Goal: Information Seeking & Learning: Learn about a topic

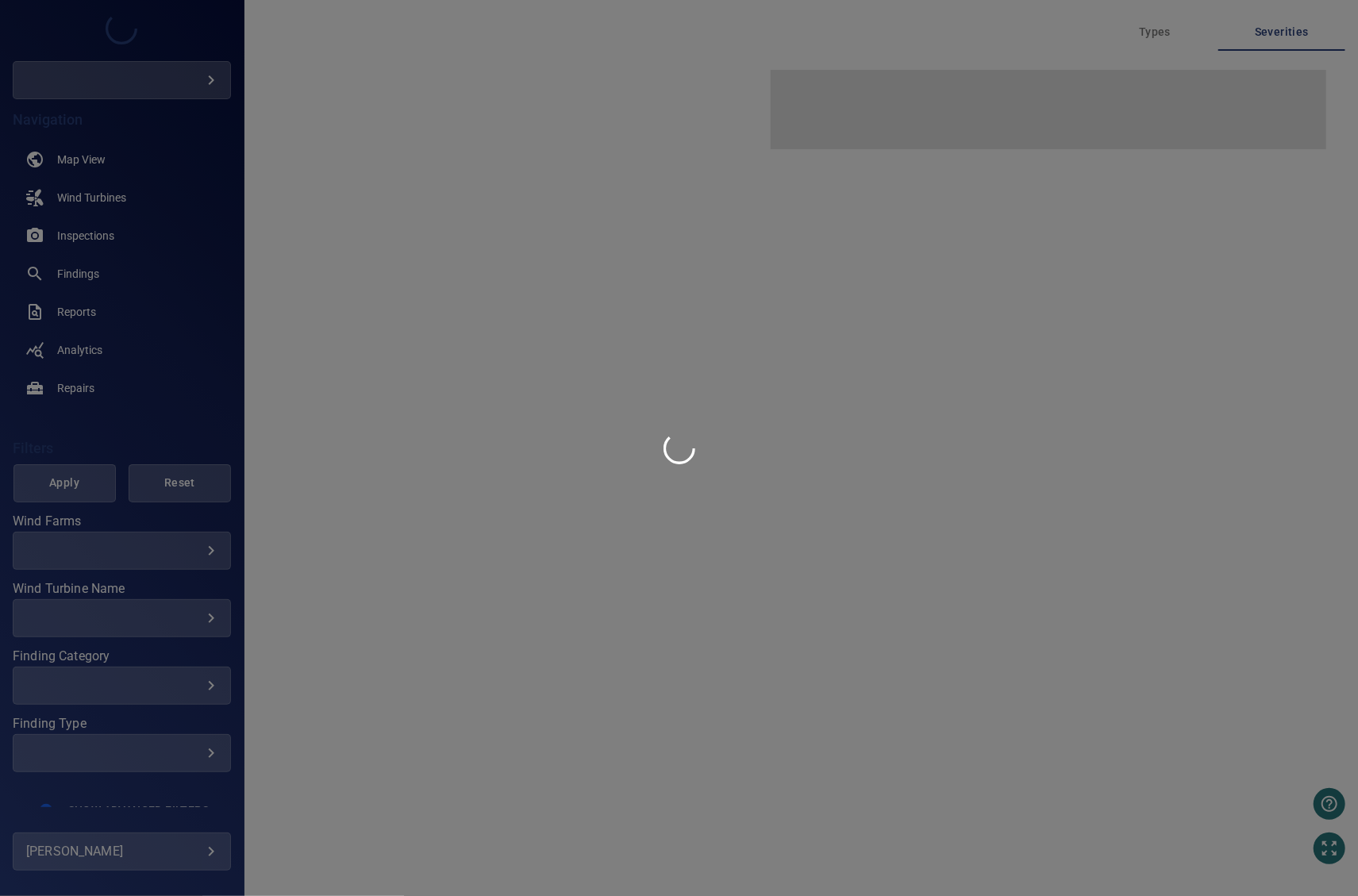
type input "****"
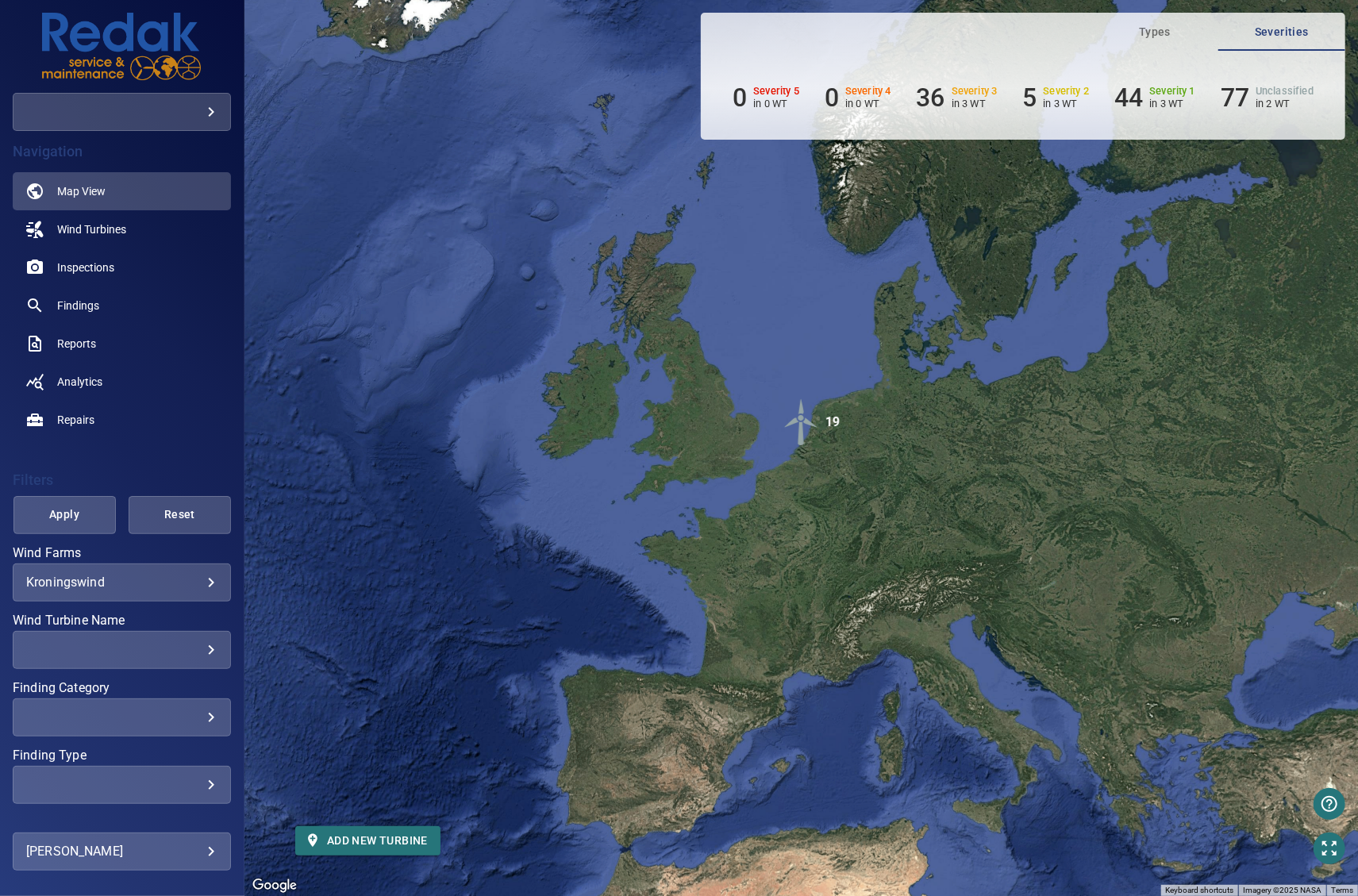
click at [802, 425] on img "19" at bounding box center [801, 422] width 48 height 48
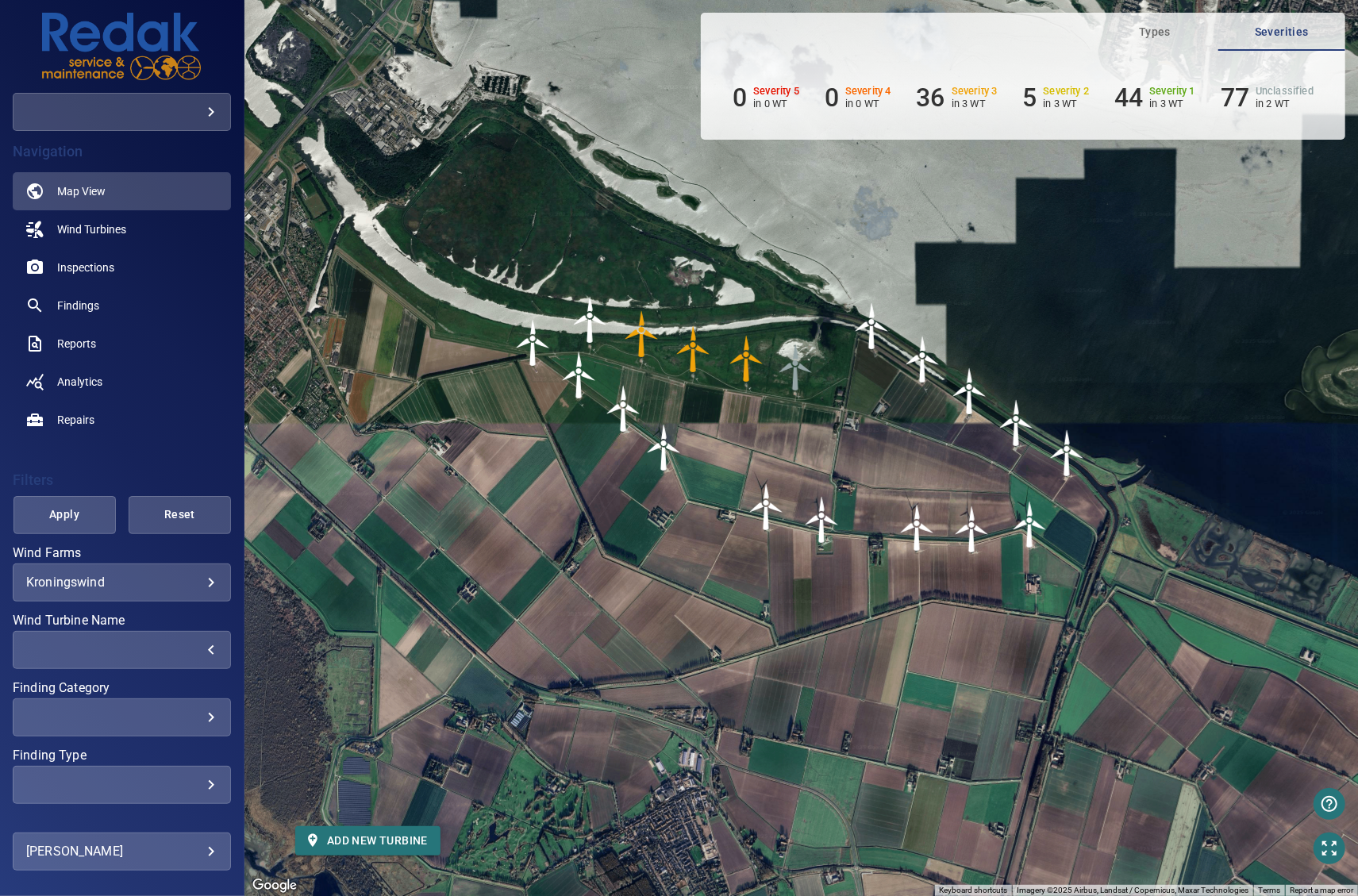
click at [177, 652] on div "​" at bounding box center [122, 650] width 192 height 15
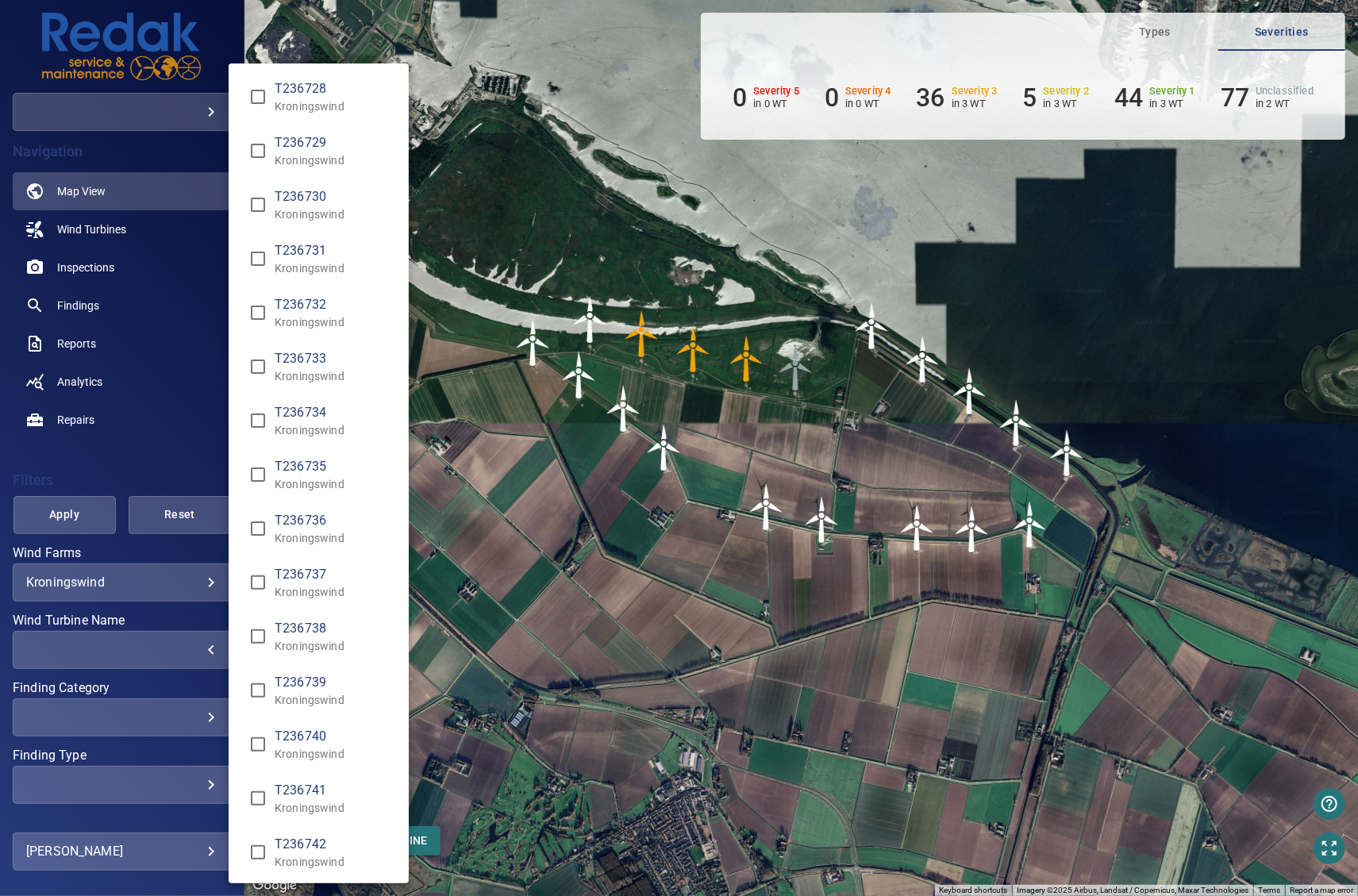
click at [177, 652] on div "Wind Turbine Name" at bounding box center [679, 448] width 1358 height 896
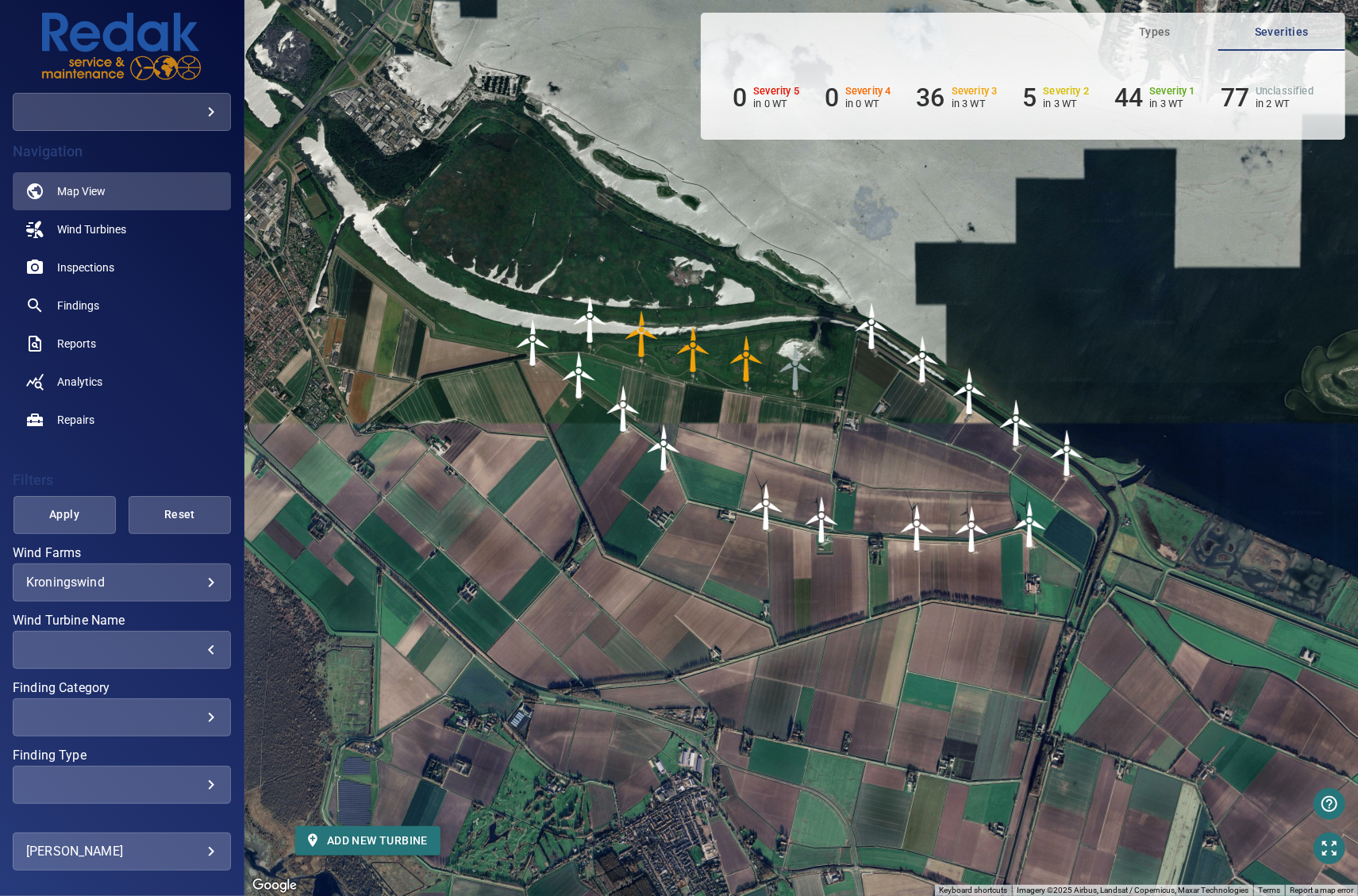
click at [795, 372] on img "T236732" at bounding box center [795, 367] width 48 height 48
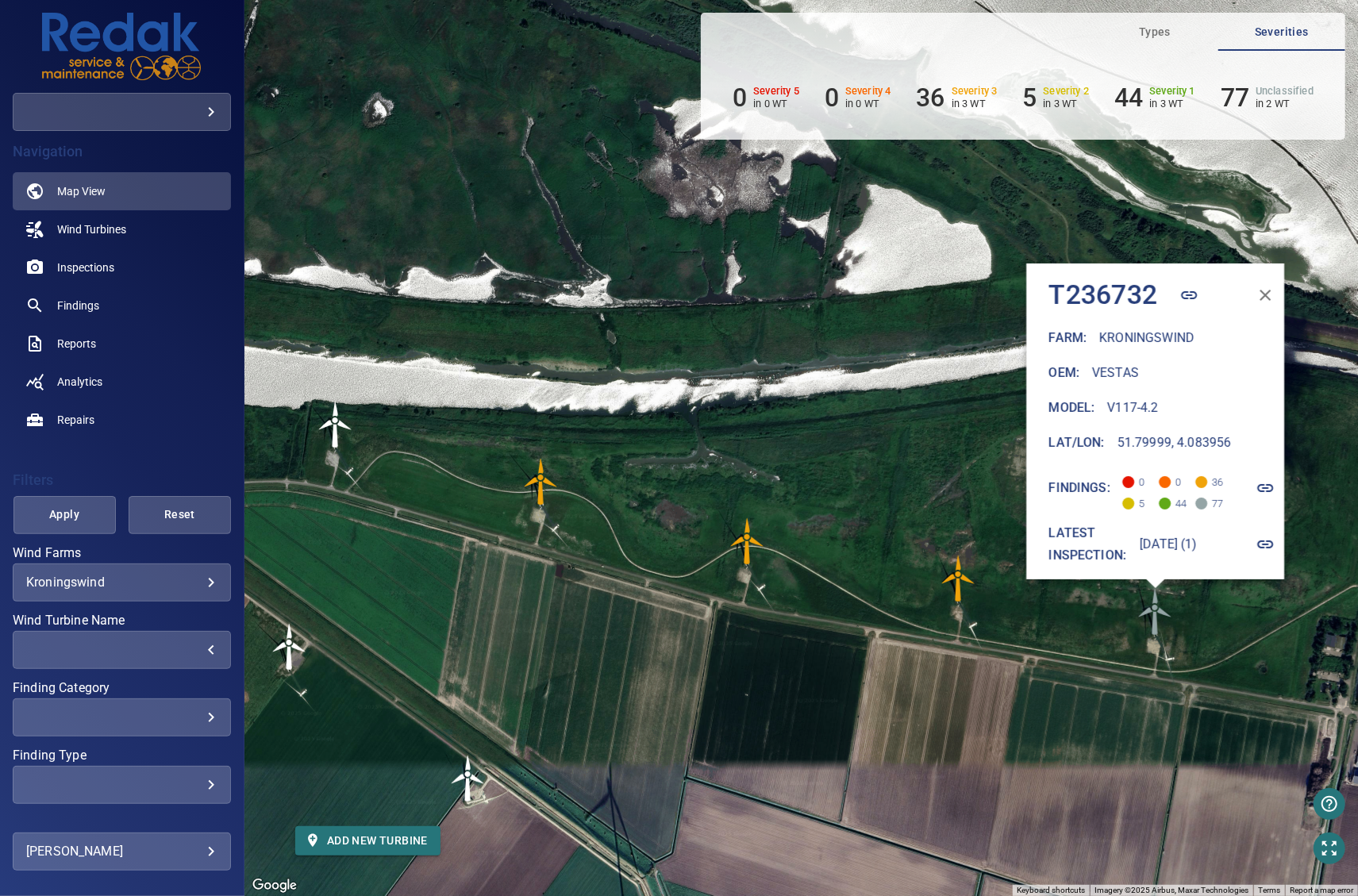
click at [1274, 535] on icon "button" at bounding box center [1266, 545] width 19 height 19
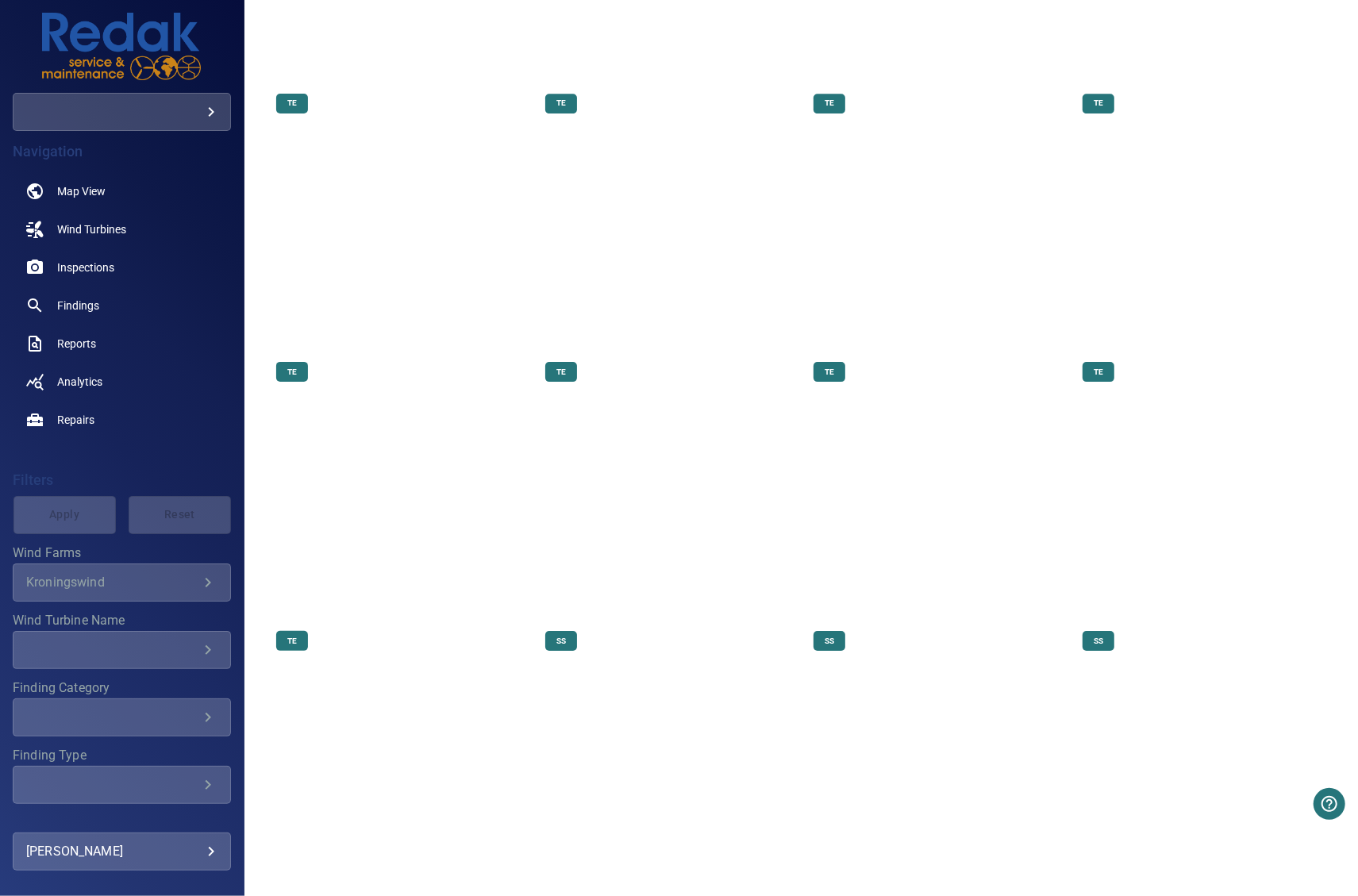
scroll to position [19766, 0]
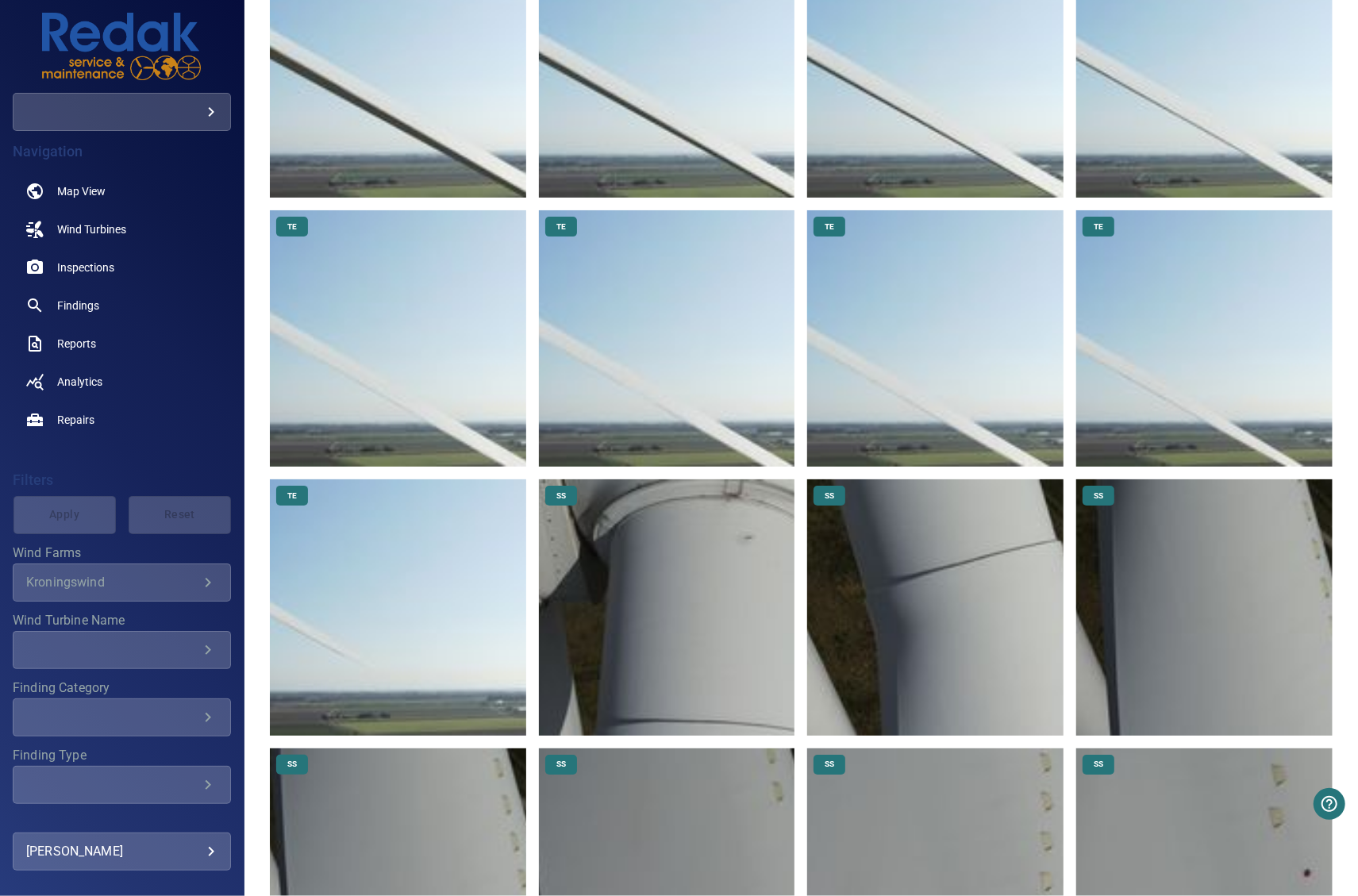
click at [380, 480] on img at bounding box center [397, 608] width 256 height 256
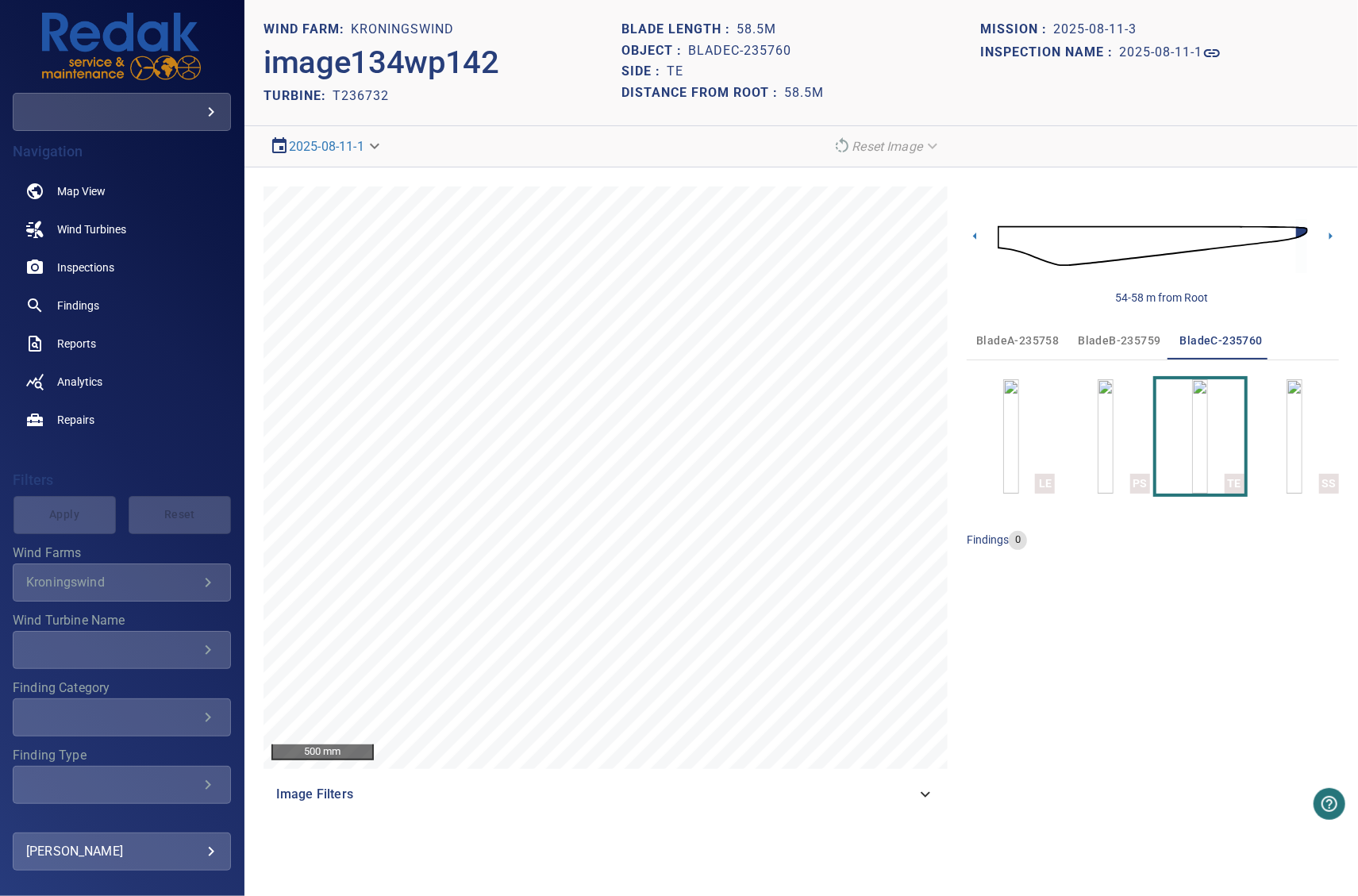
click at [1102, 346] on span "bladeB-235759" at bounding box center [1119, 340] width 83 height 20
click at [1204, 461] on img "button" at bounding box center [1200, 437] width 16 height 115
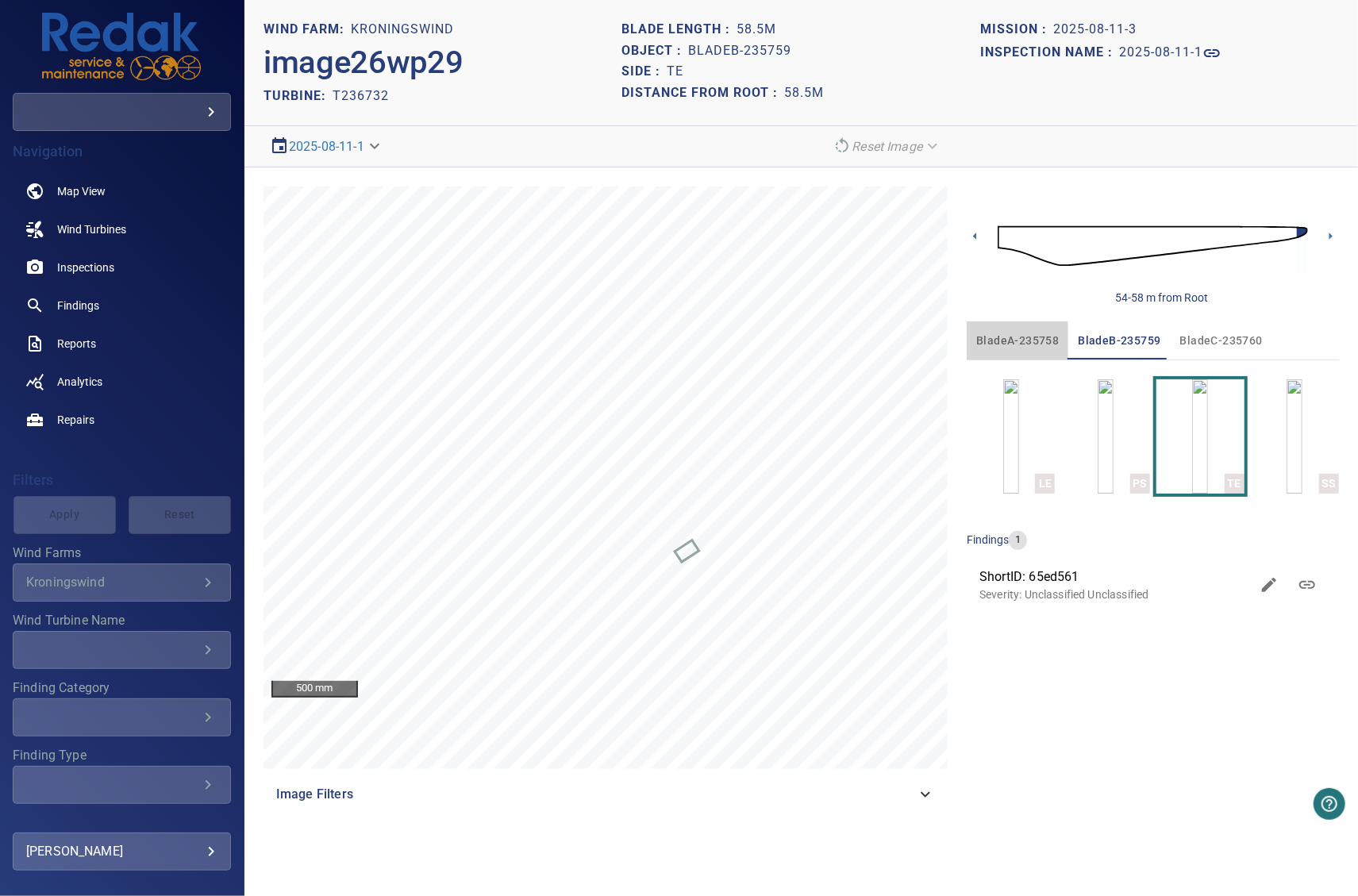
click at [1034, 341] on span "bladeA-235758" at bounding box center [1018, 340] width 83 height 20
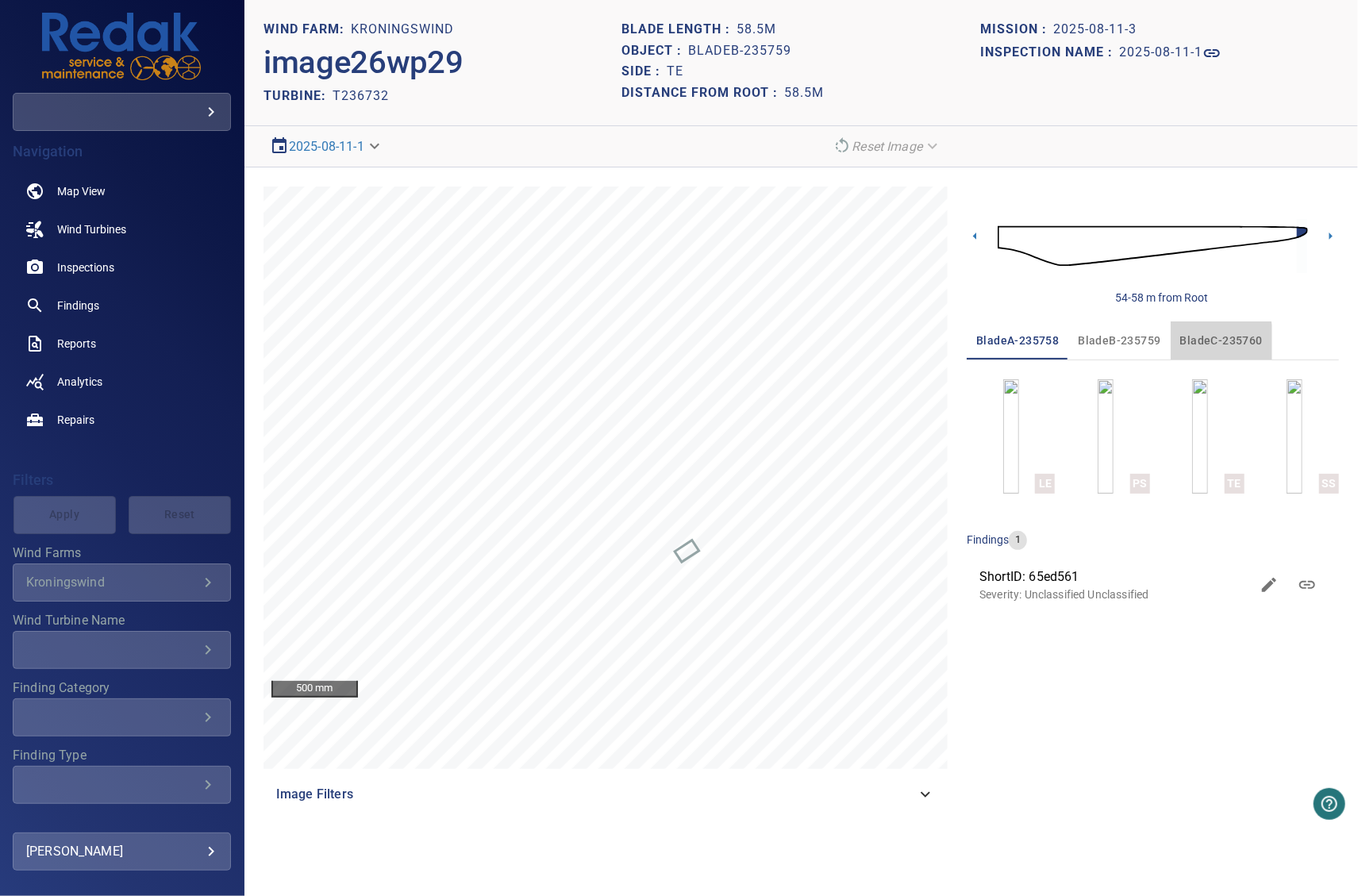
click at [1184, 344] on span "bladeC-235760" at bounding box center [1222, 340] width 83 height 20
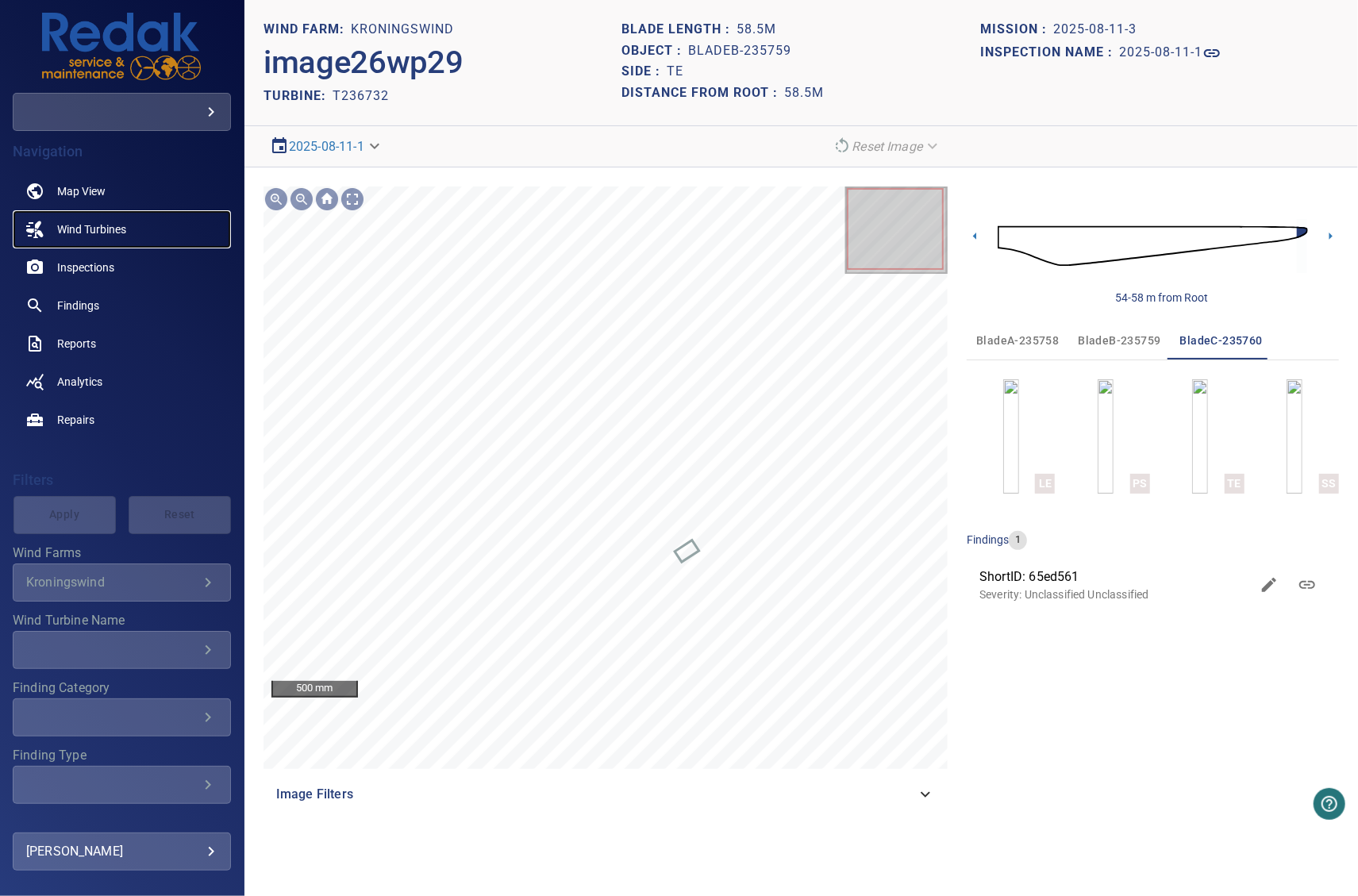
click at [136, 229] on link "Wind Turbines" at bounding box center [122, 229] width 218 height 39
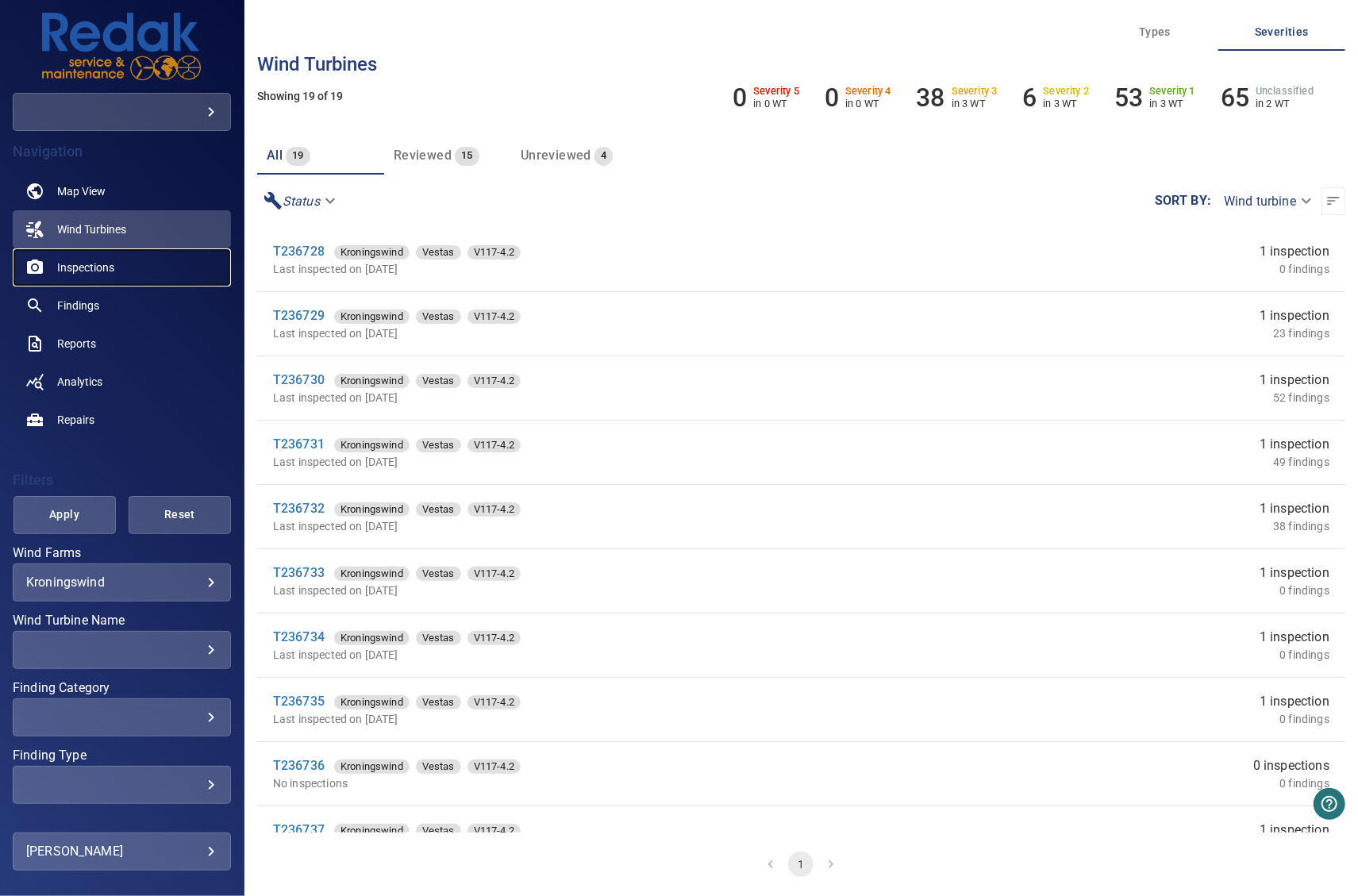
click at [116, 272] on link "Inspections" at bounding box center [122, 268] width 218 height 39
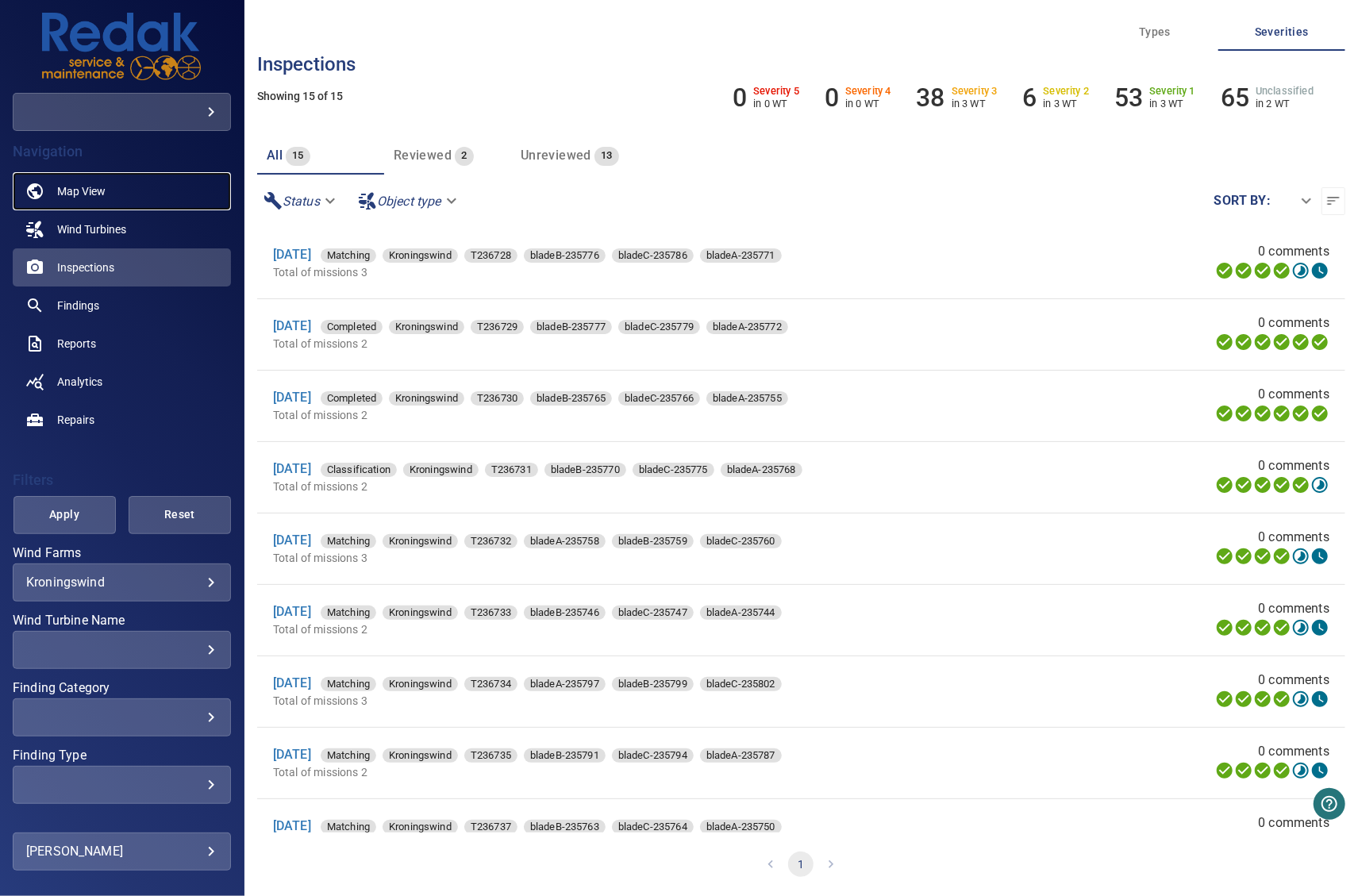
click at [129, 197] on link "Map View" at bounding box center [122, 191] width 218 height 39
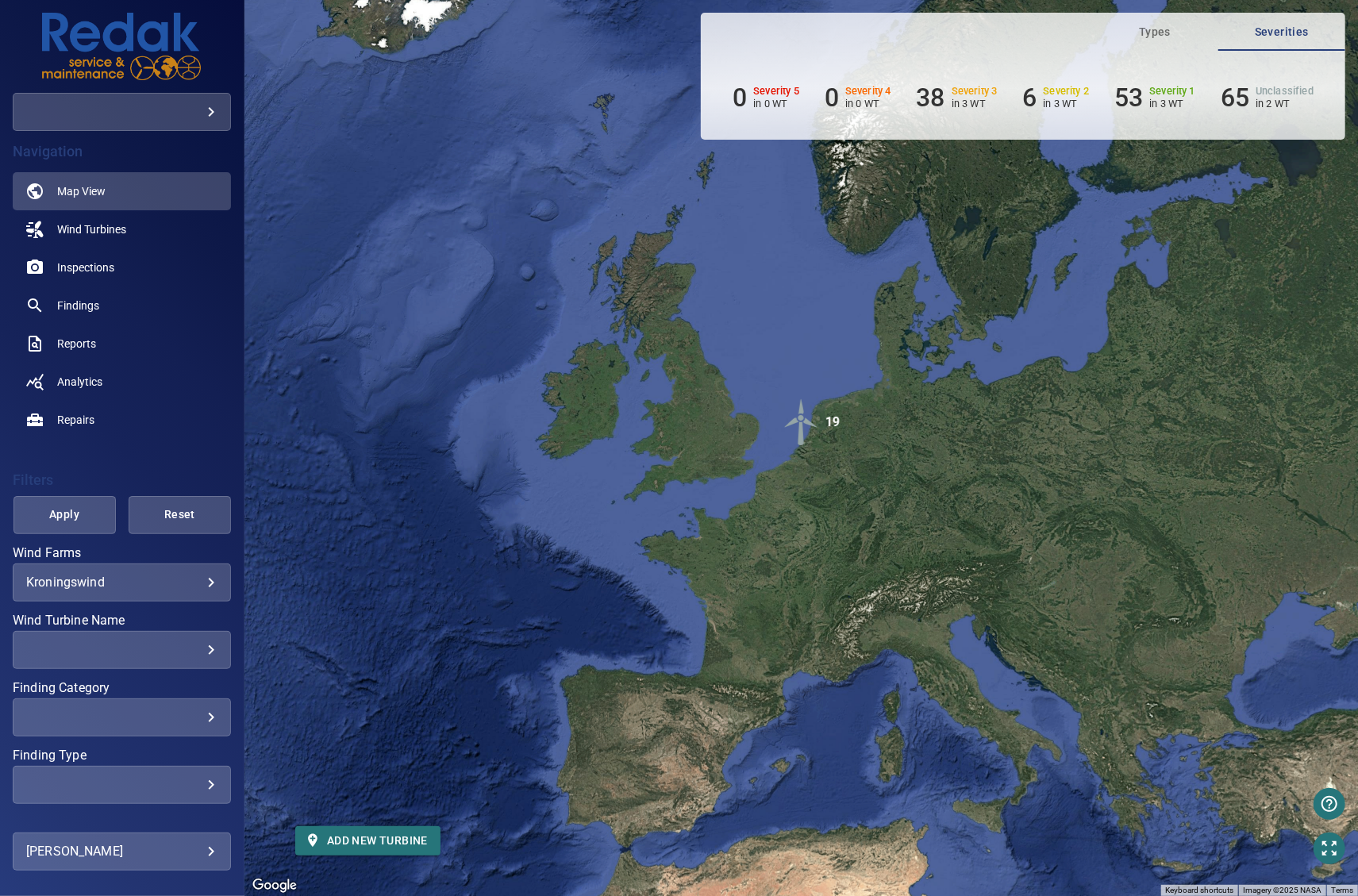
click at [804, 424] on img "19" at bounding box center [801, 422] width 48 height 48
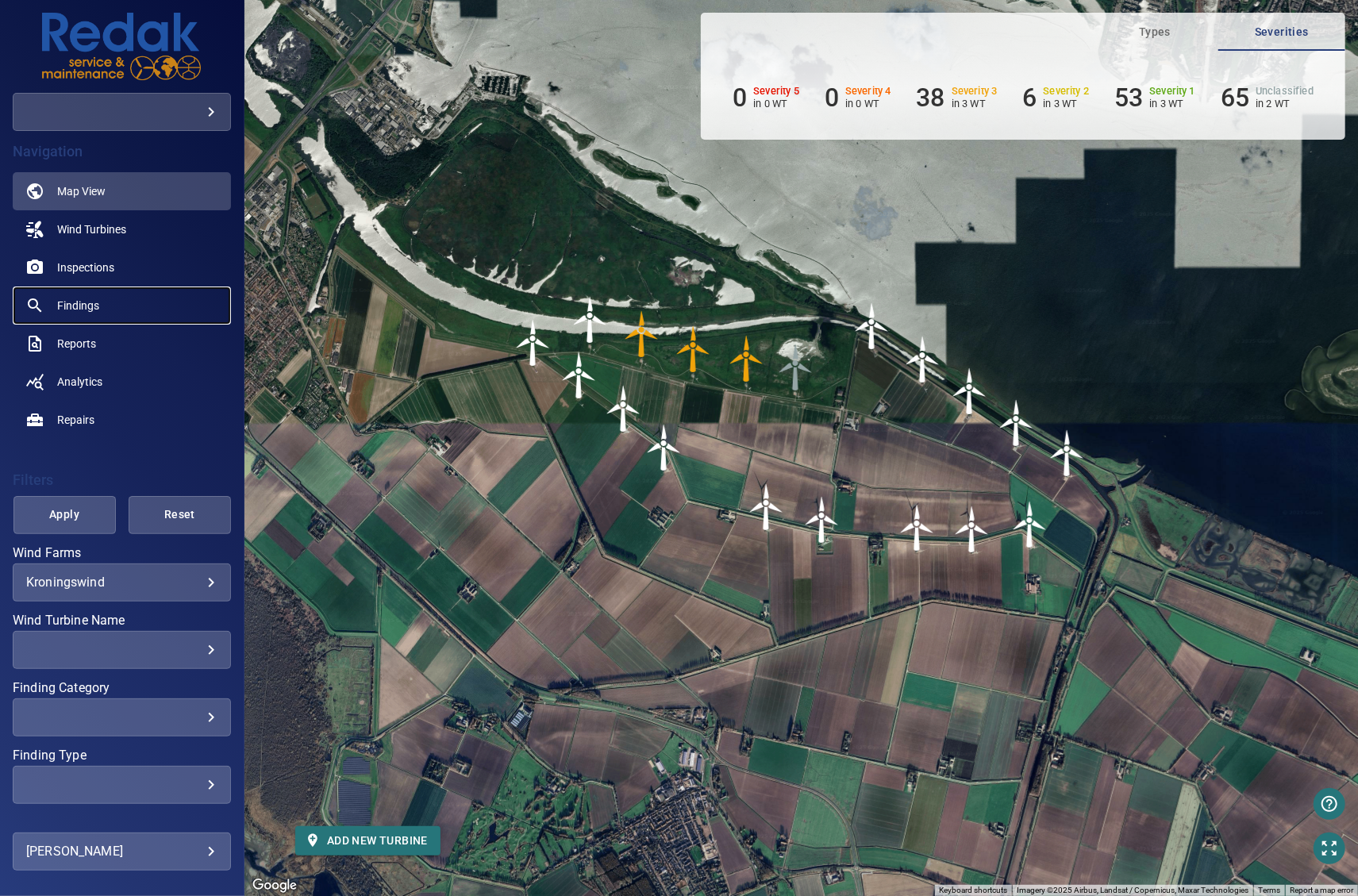
click at [124, 305] on link "Findings" at bounding box center [122, 305] width 218 height 39
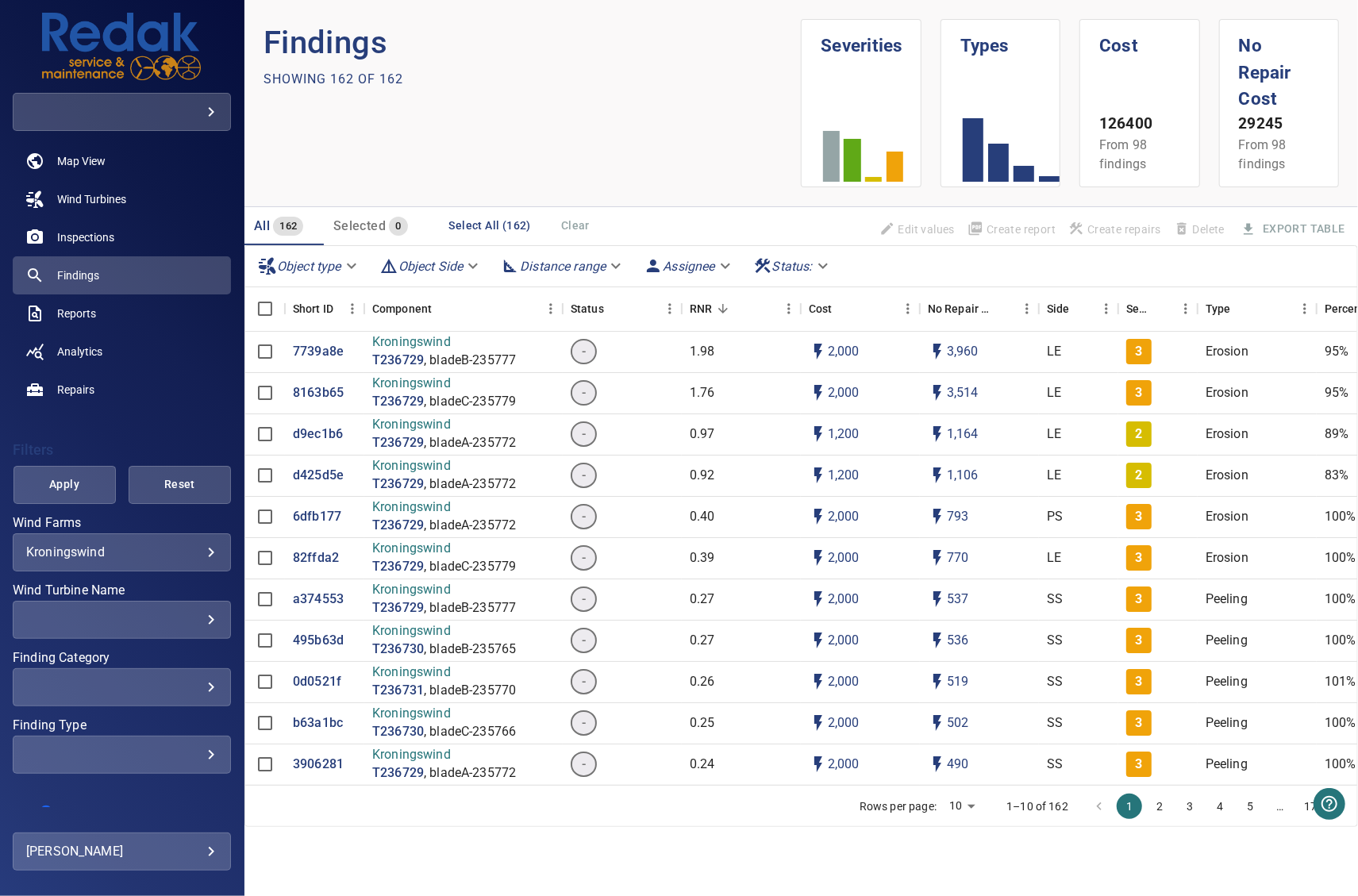
scroll to position [48, 0]
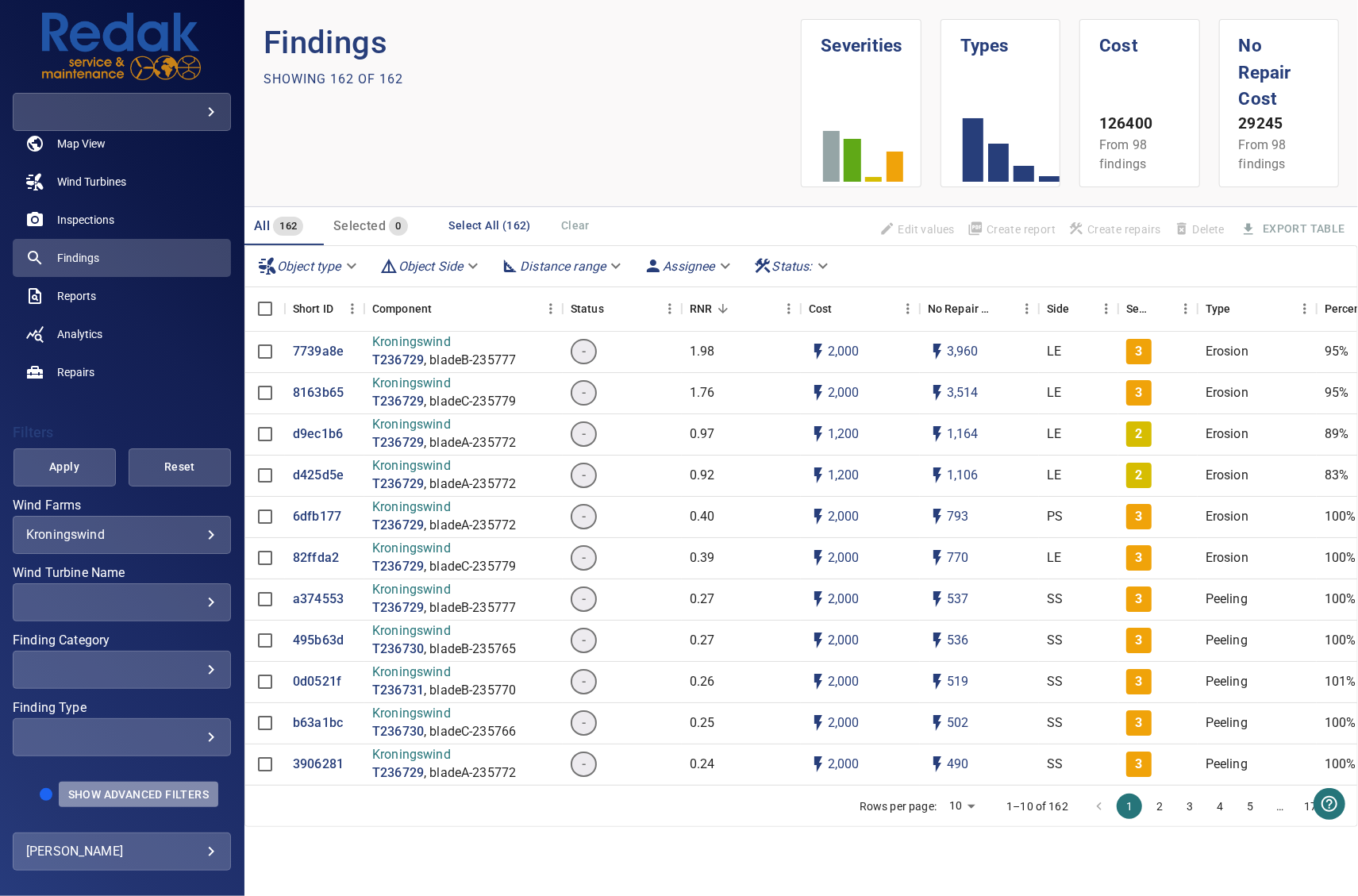
click at [91, 793] on span "Show Advanced Filters" at bounding box center [139, 795] width 141 height 13
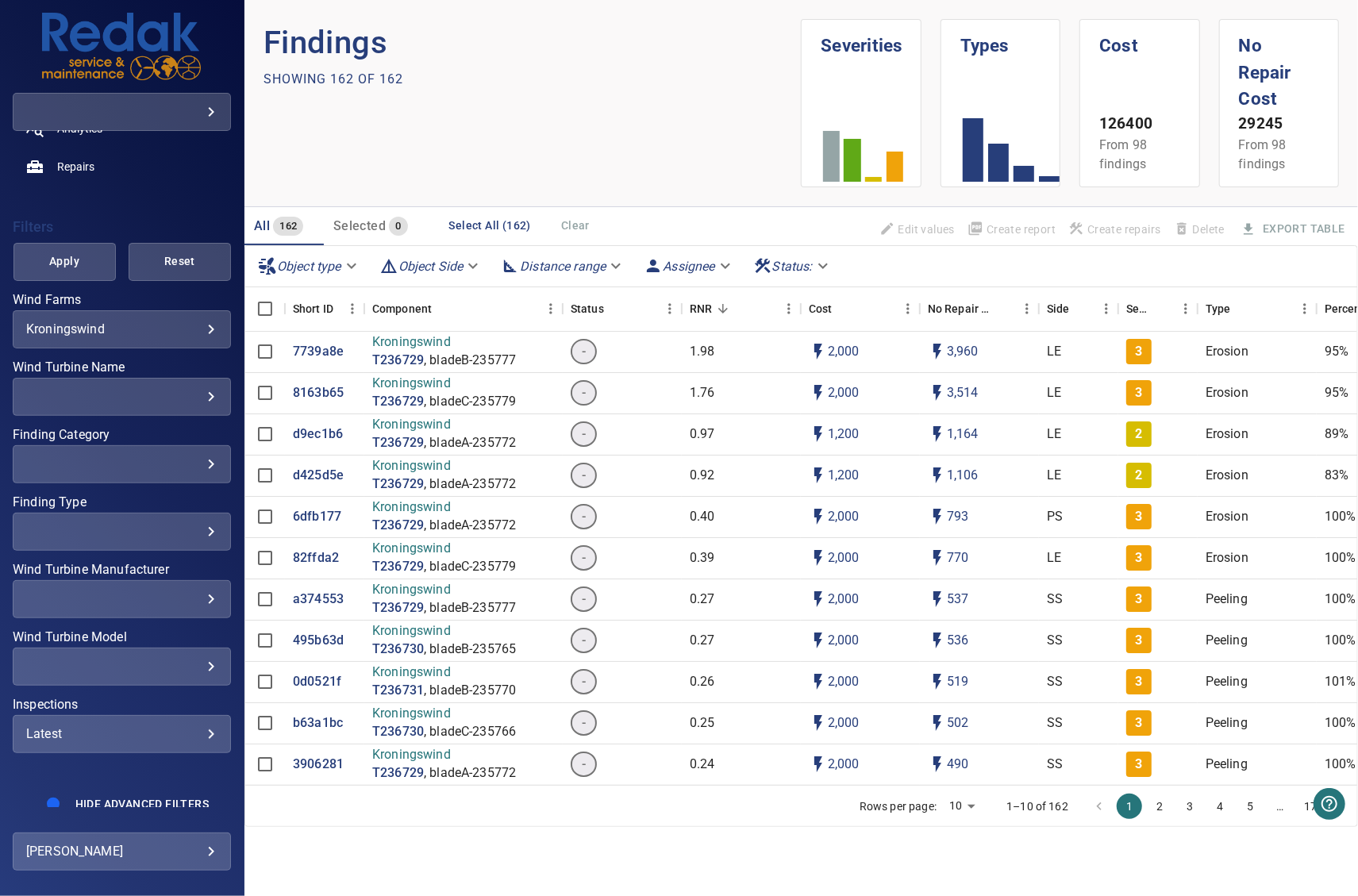
scroll to position [263, 0]
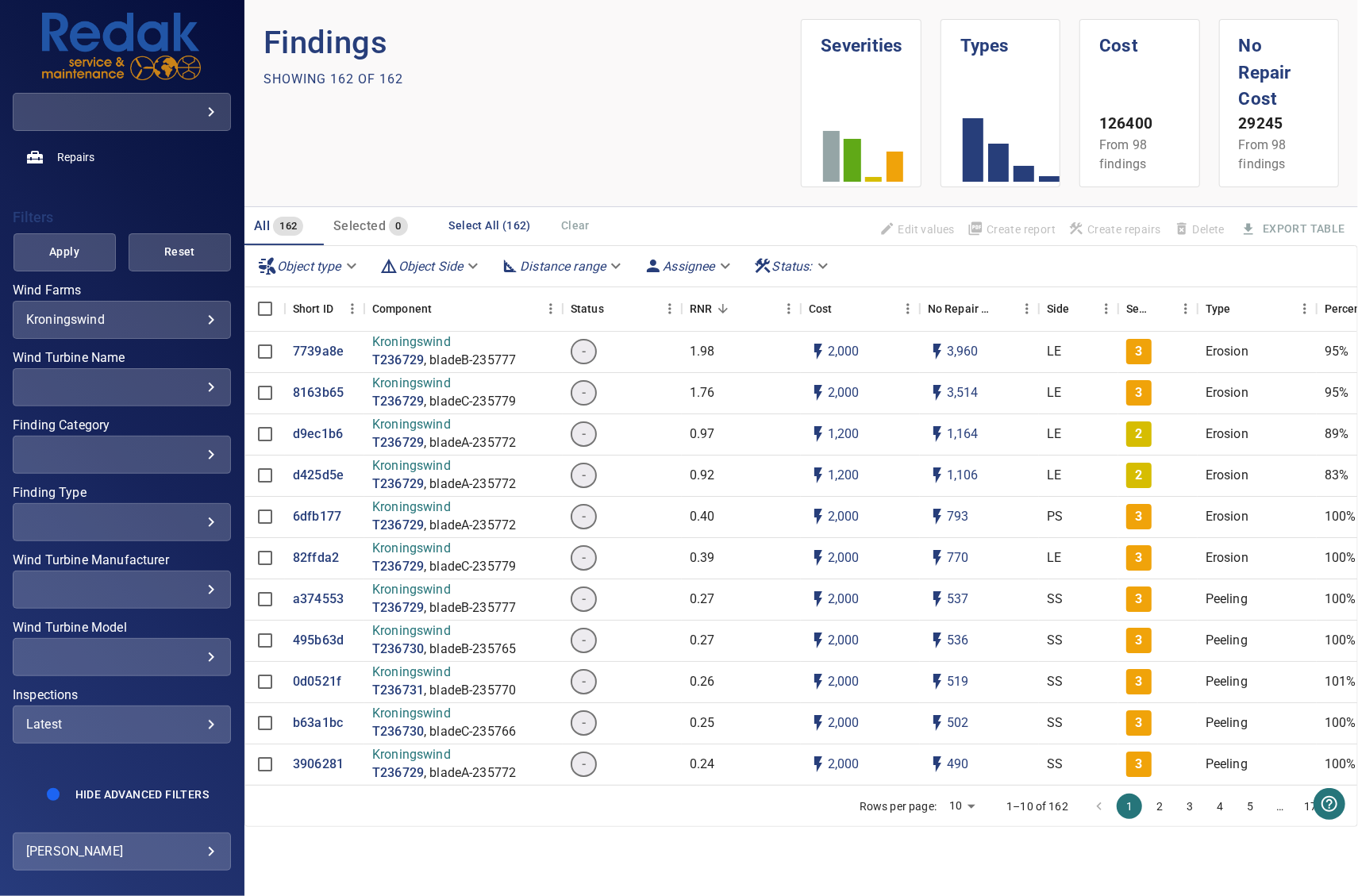
click at [153, 463] on div "​ ​" at bounding box center [122, 455] width 218 height 39
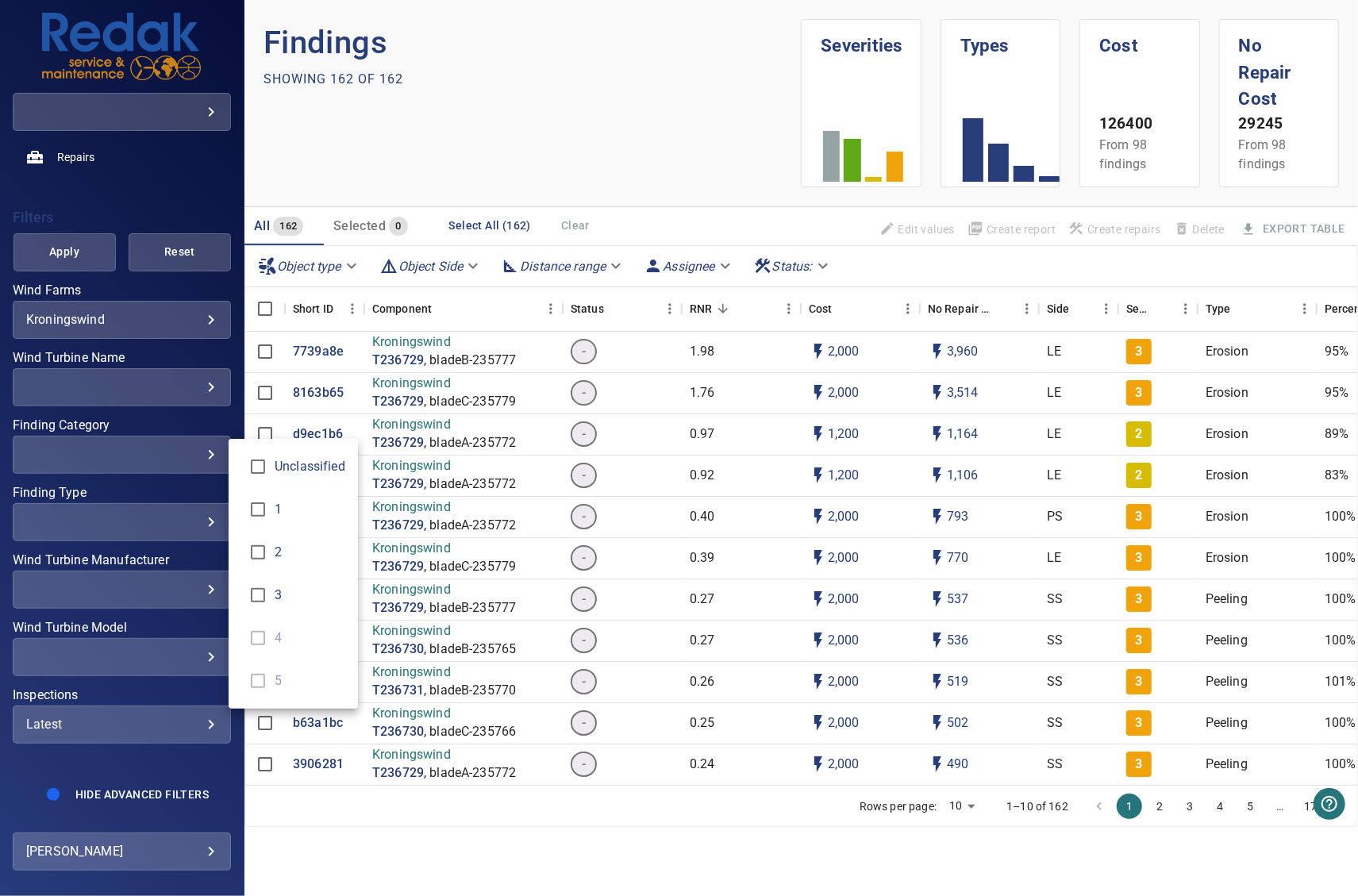
click at [152, 450] on div "Finding Category" at bounding box center [679, 448] width 1358 height 896
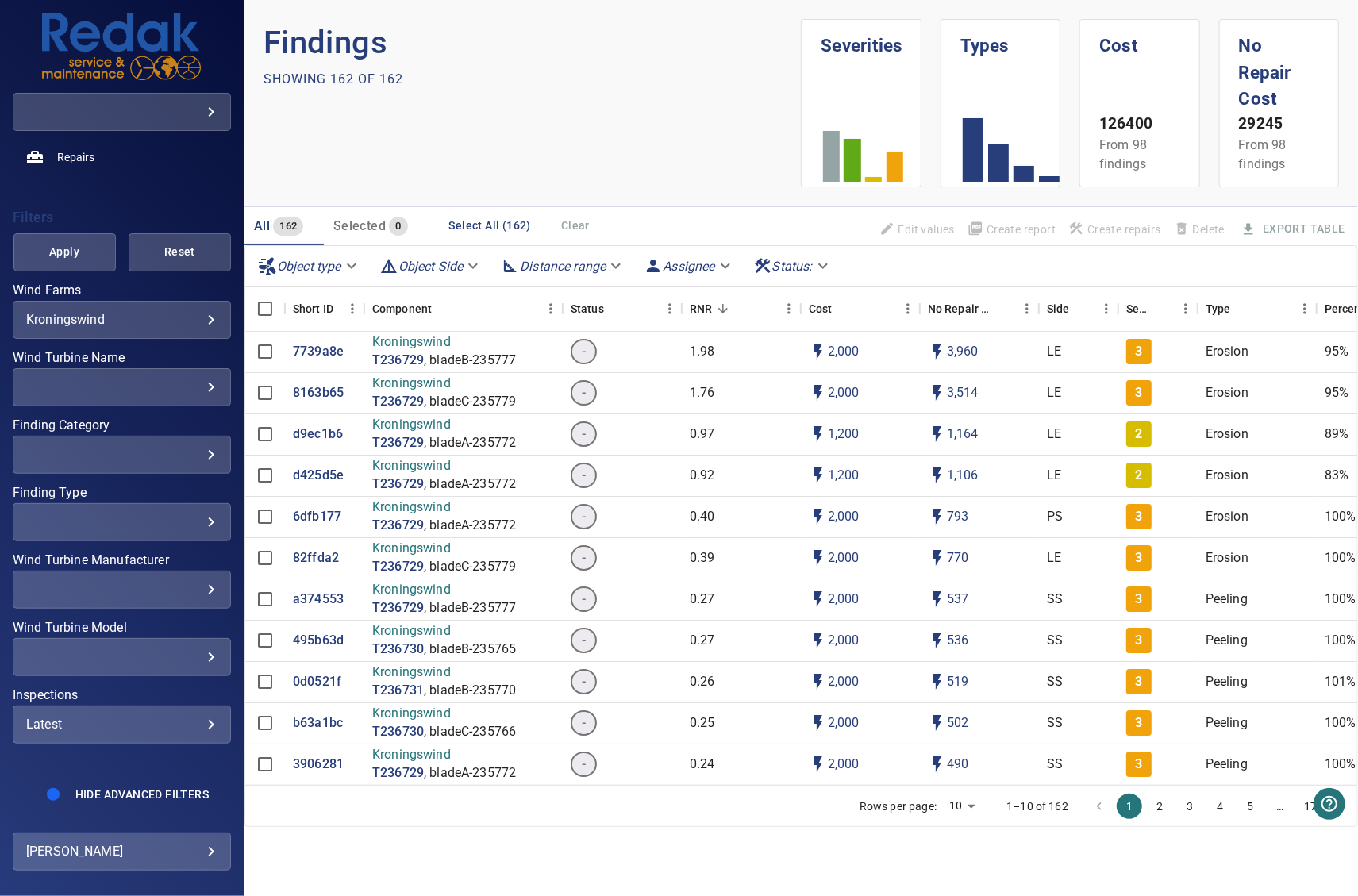
scroll to position [0, 0]
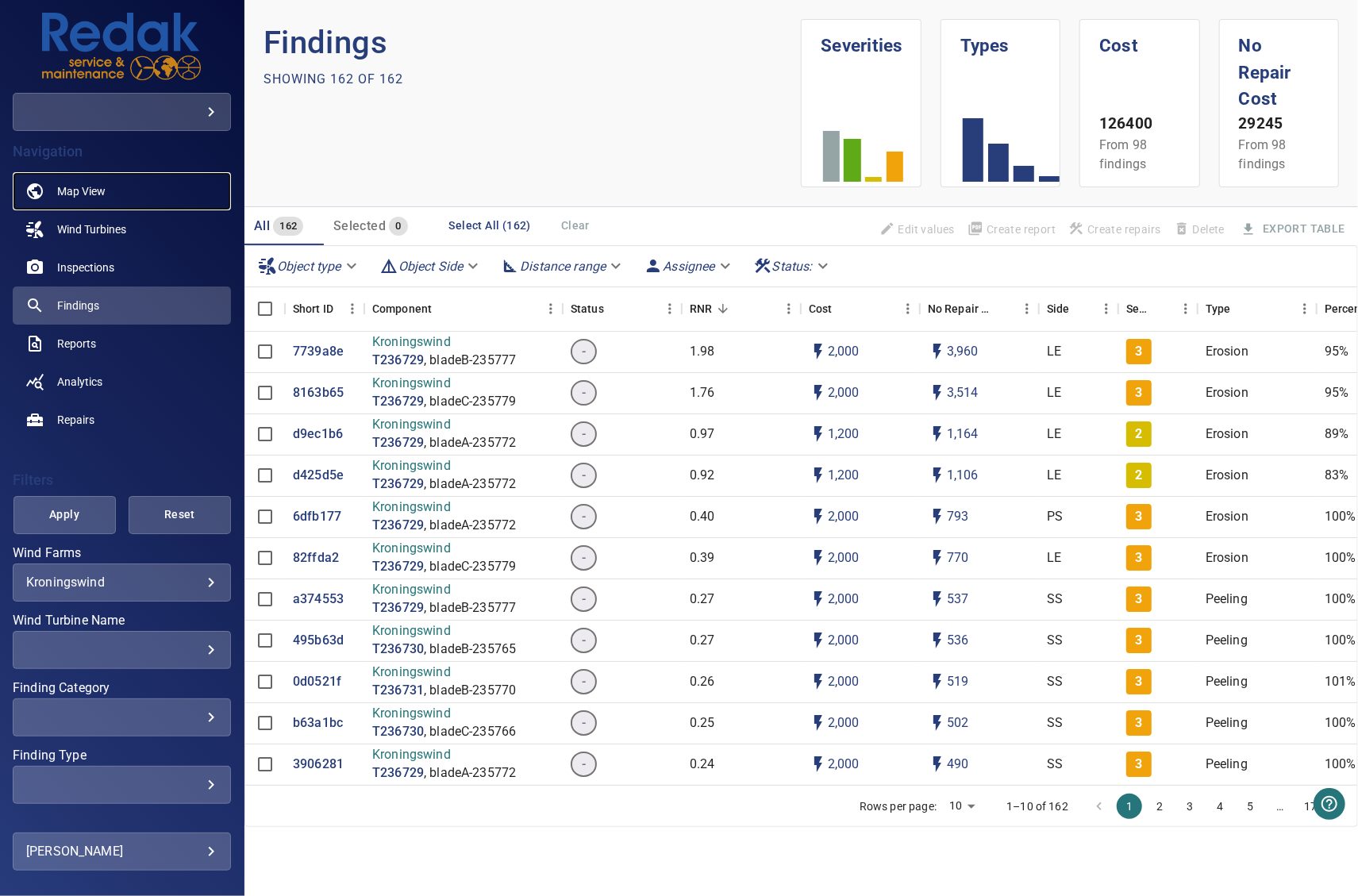
click at [115, 193] on link "Map View" at bounding box center [122, 191] width 218 height 39
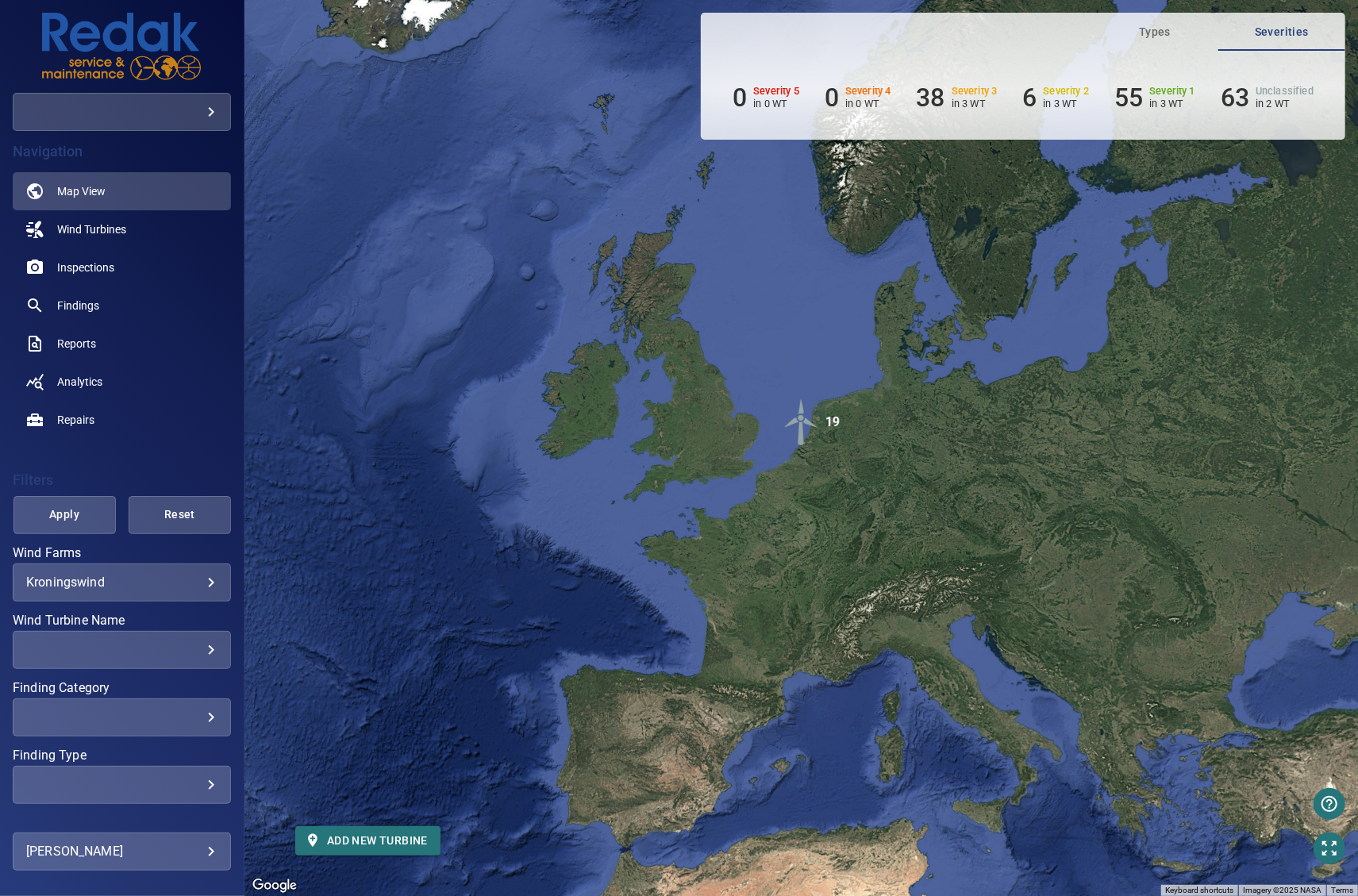
click at [801, 414] on img "19" at bounding box center [801, 422] width 48 height 48
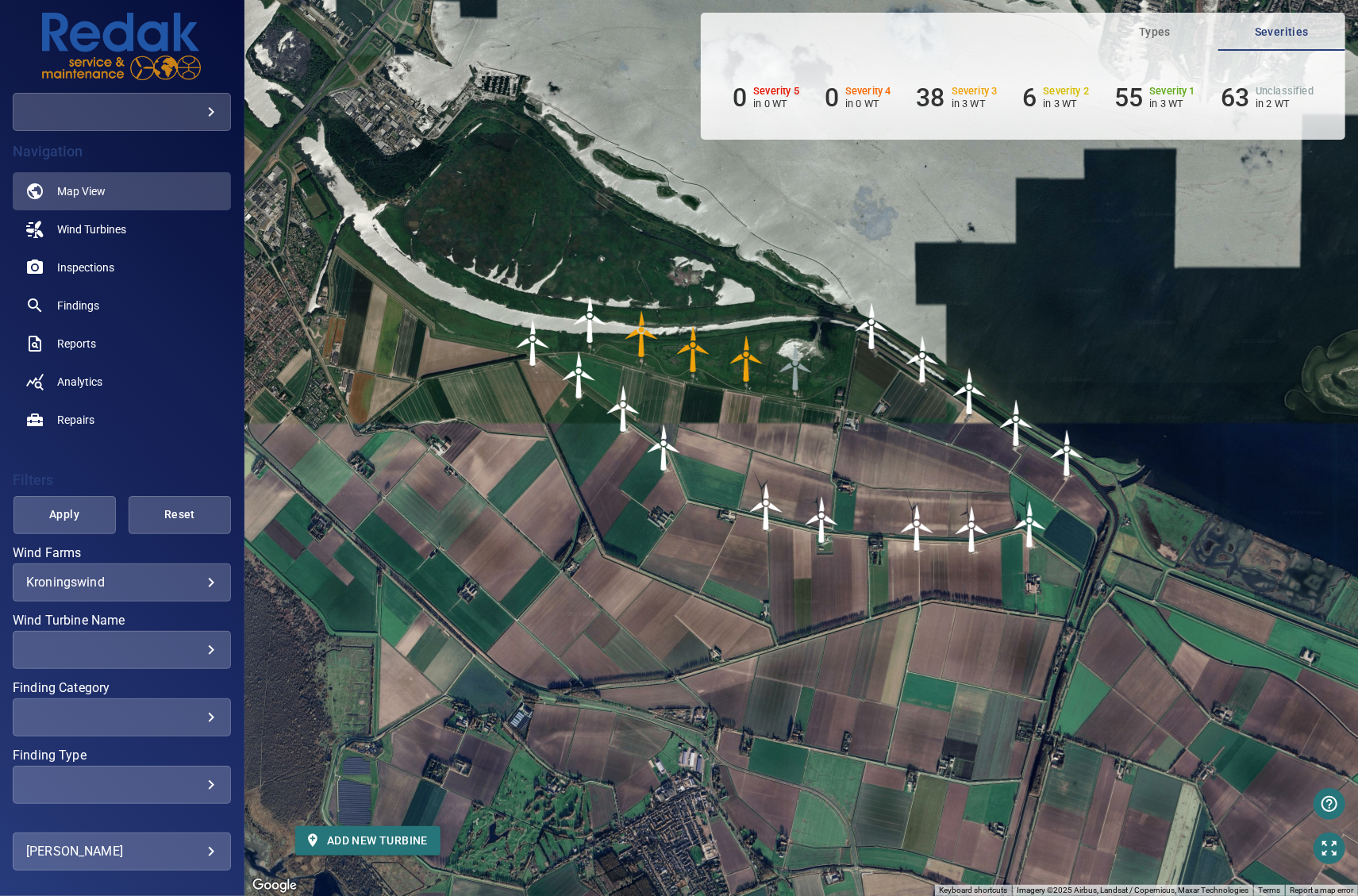
click at [591, 323] on img "T236728" at bounding box center [591, 319] width 48 height 48
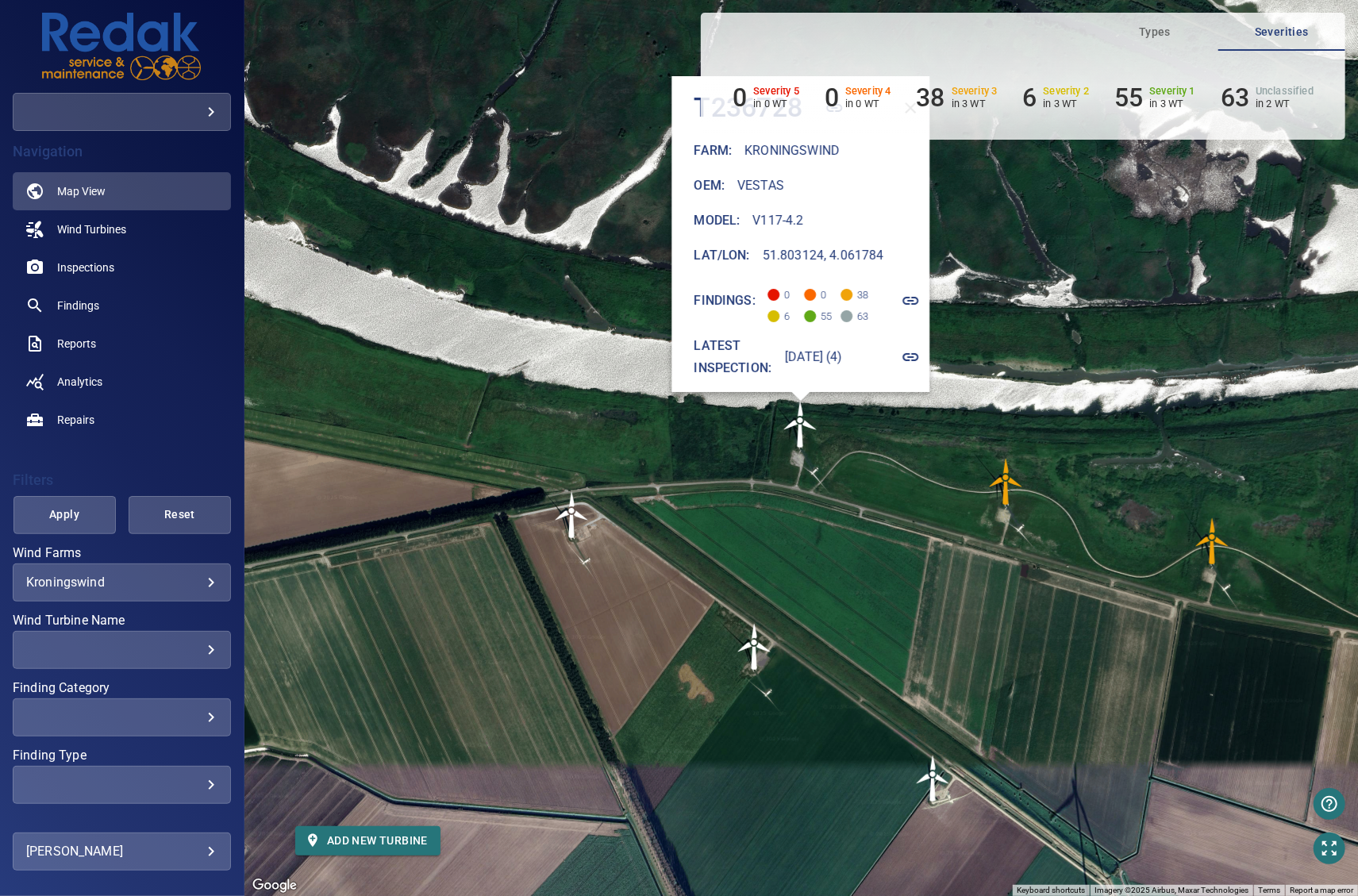
click at [1051, 423] on div "To navigate, press the arrow keys. To activate drag with keyboard, press Alt + …" at bounding box center [801, 448] width 1114 height 896
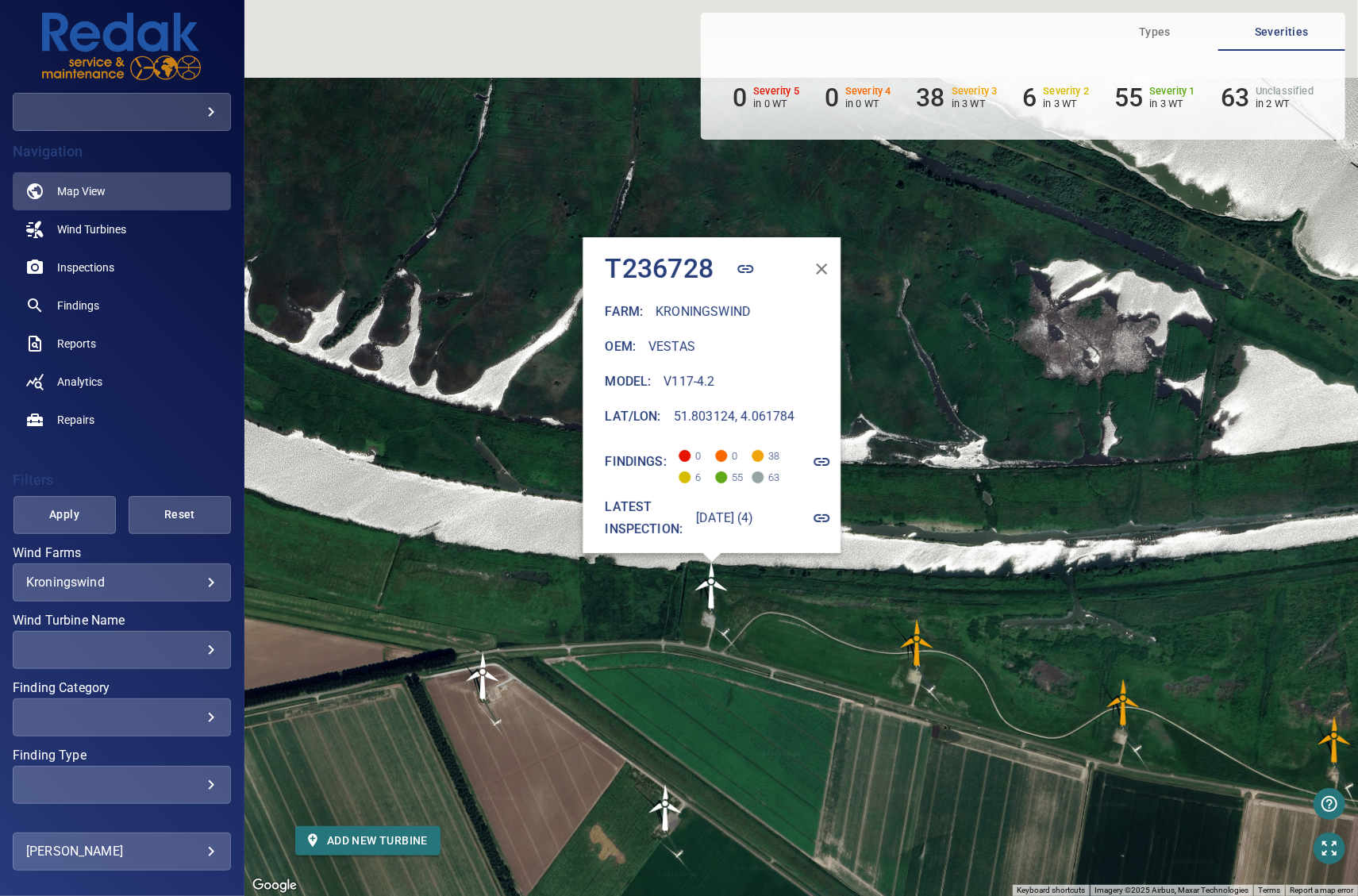
drag, startPoint x: 1042, startPoint y: 331, endPoint x: 952, endPoint y: 495, distance: 187.1
click at [952, 495] on div "To navigate, press the arrow keys. To activate drag with keyboard, press Alt + …" at bounding box center [801, 448] width 1114 height 896
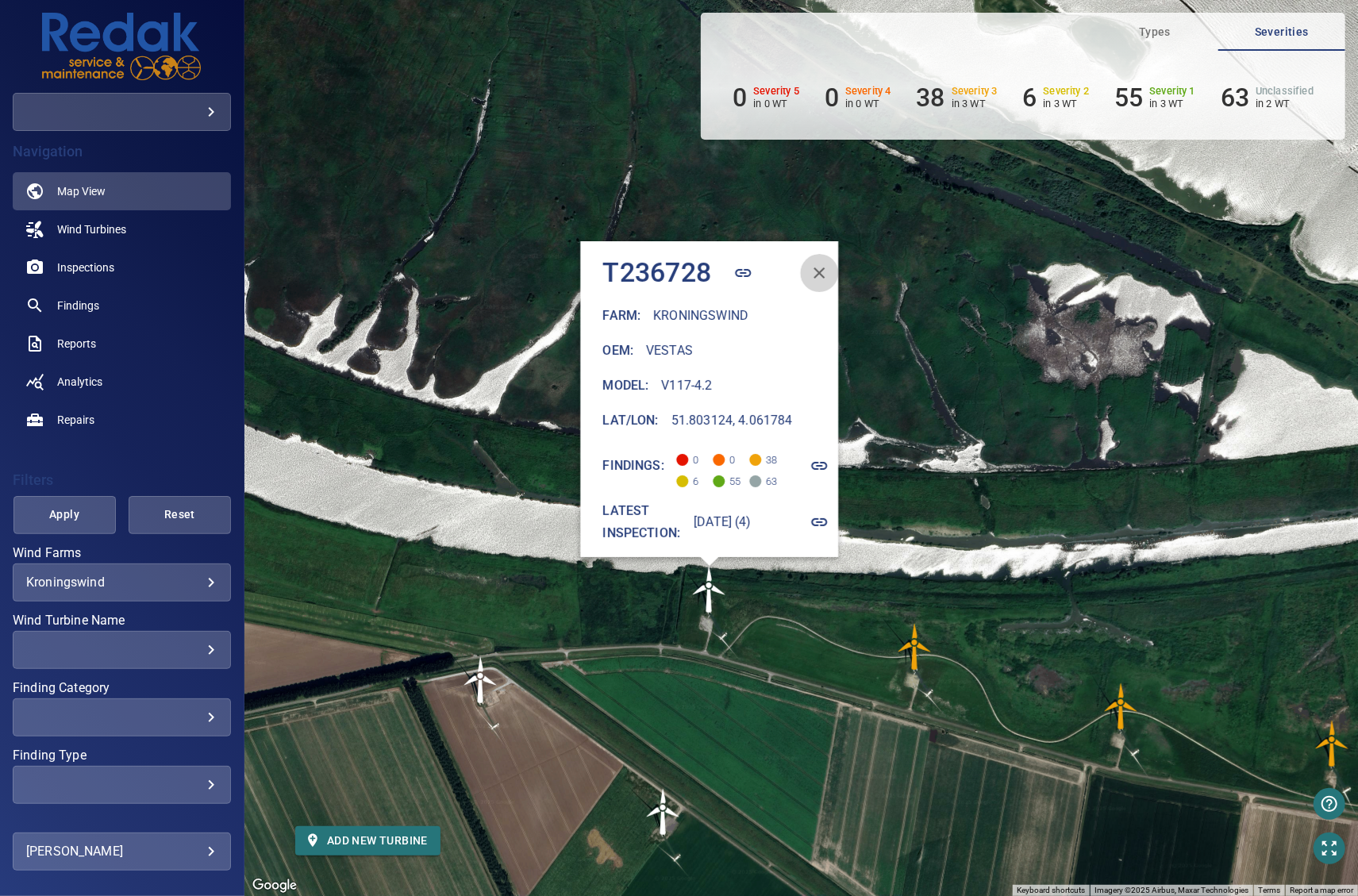
click at [826, 268] on icon "button" at bounding box center [820, 273] width 11 height 11
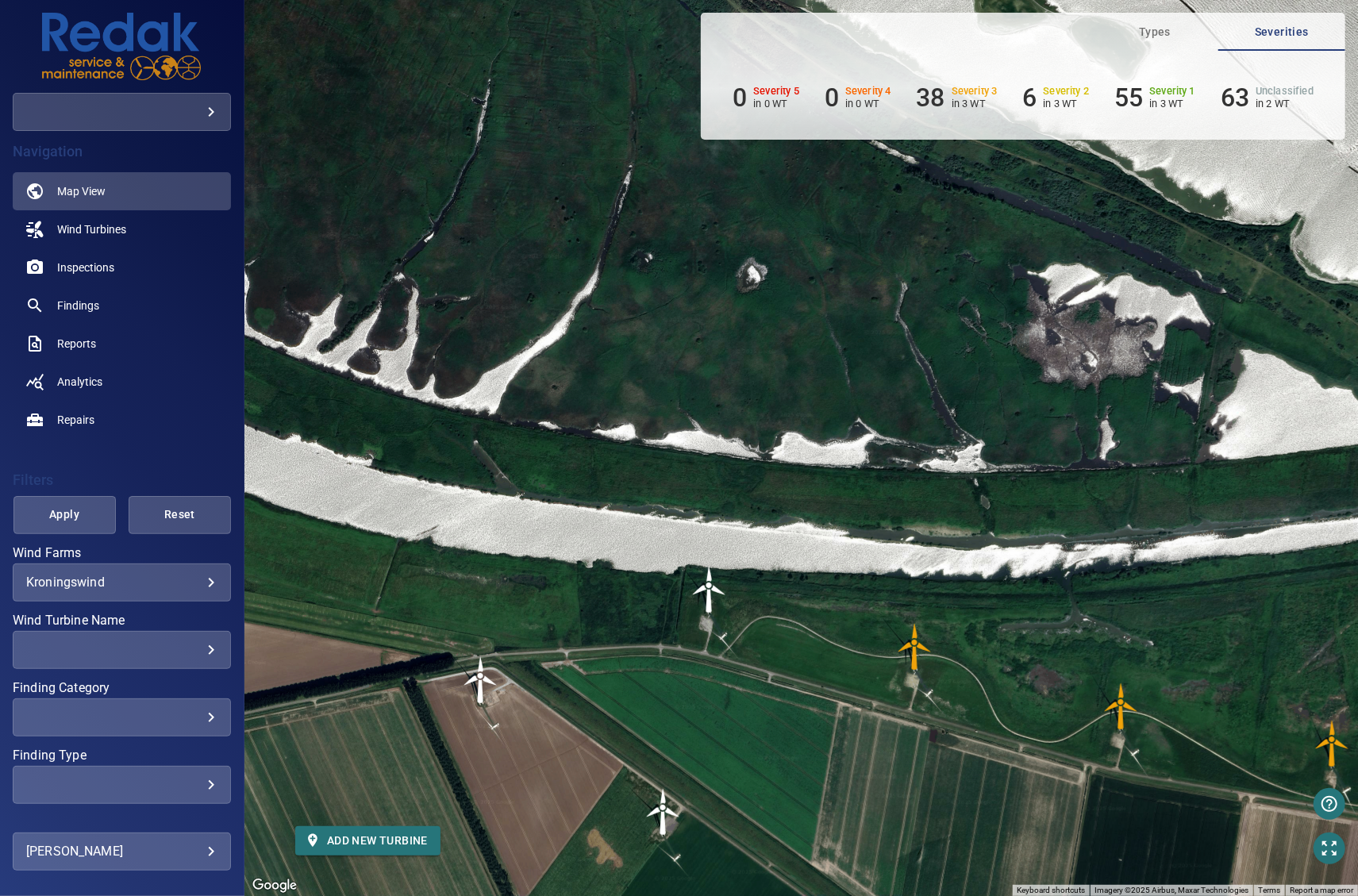
drag, startPoint x: 853, startPoint y: 560, endPoint x: 748, endPoint y: 238, distance: 338.7
click at [781, 324] on div "To navigate, press the arrow keys. To activate drag with keyboard, press Alt + …" at bounding box center [801, 448] width 1114 height 896
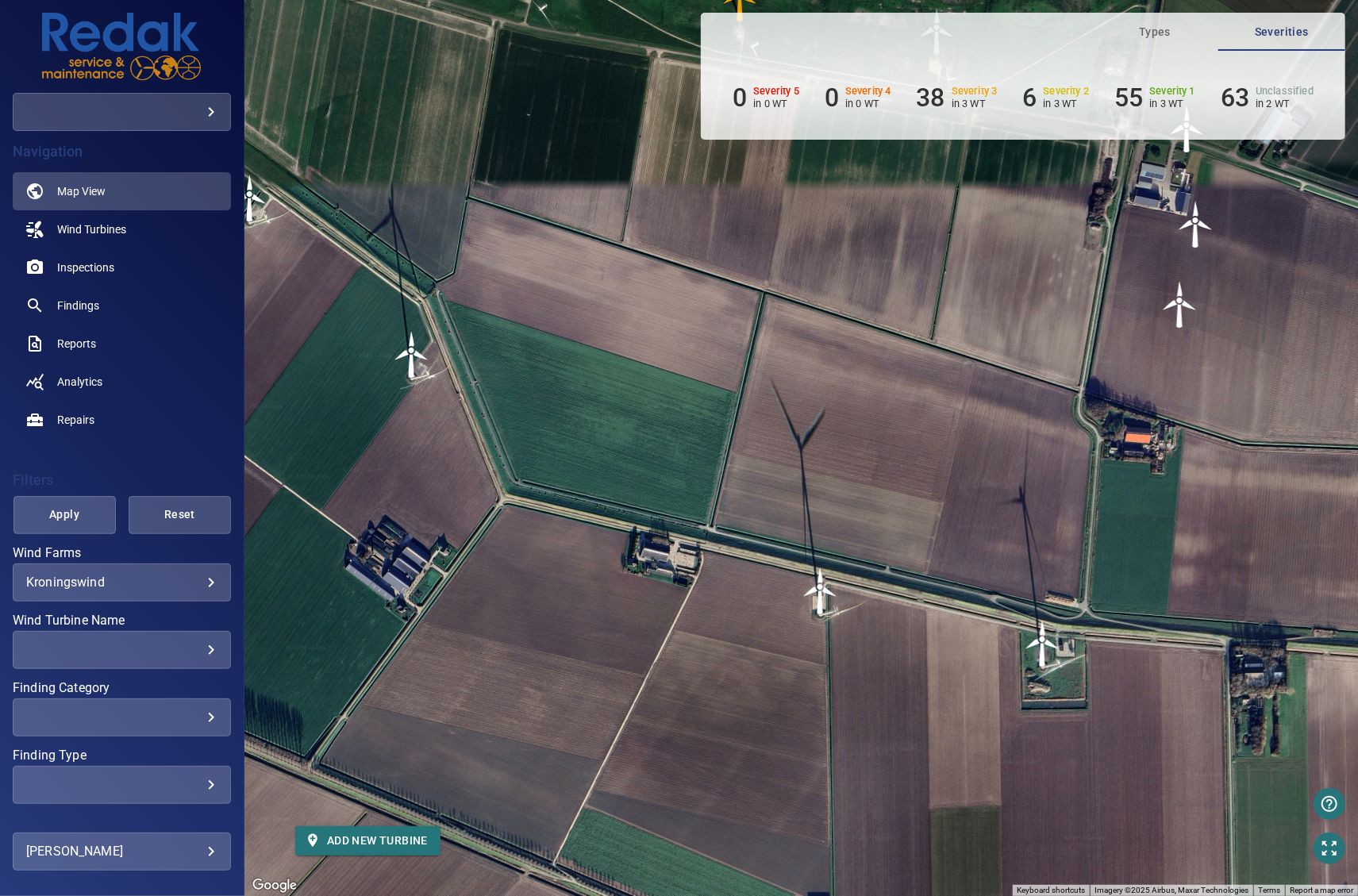
drag, startPoint x: 828, startPoint y: 274, endPoint x: 572, endPoint y: 564, distance: 386.8
click at [572, 564] on div "To navigate, press the arrow keys. To activate drag with keyboard, press Alt + …" at bounding box center [801, 448] width 1114 height 896
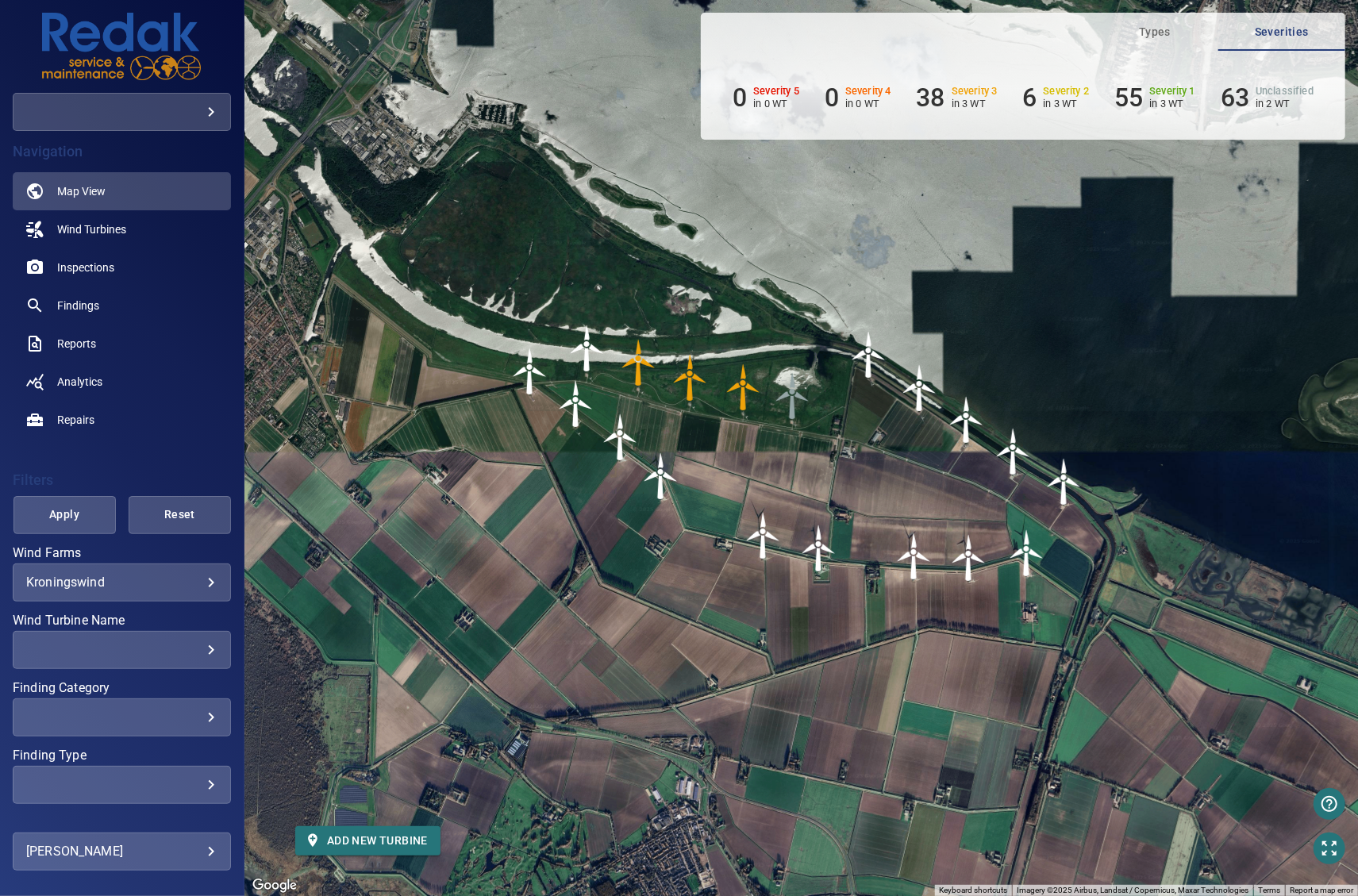
drag, startPoint x: 733, startPoint y: 452, endPoint x: 778, endPoint y: 466, distance: 47.1
click at [778, 466] on div "To navigate, press the arrow keys. To activate drag with keyboard, press Alt + …" at bounding box center [801, 448] width 1114 height 896
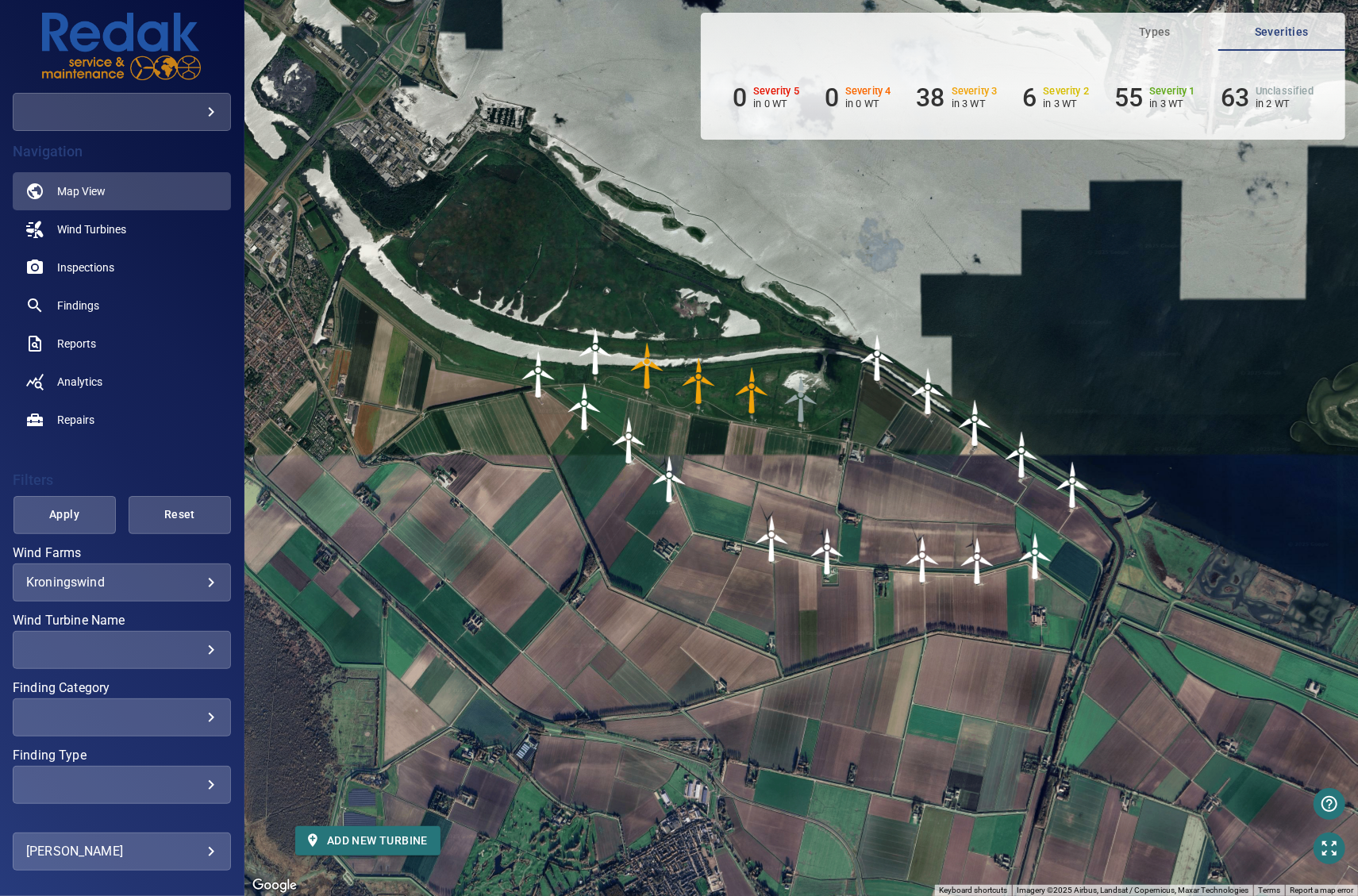
click at [803, 403] on img "T236732" at bounding box center [801, 399] width 48 height 48
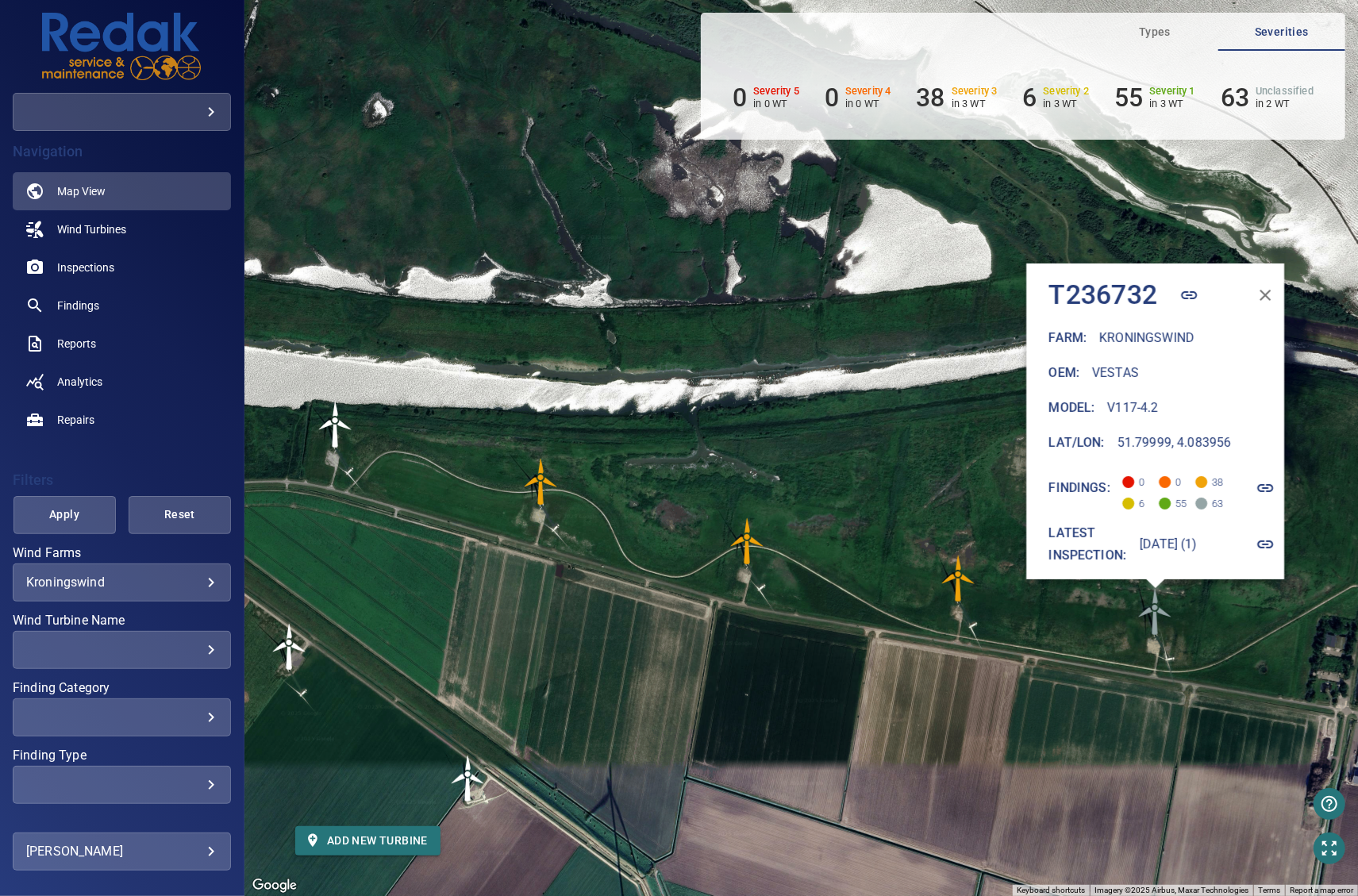
click at [1273, 535] on icon "button" at bounding box center [1266, 545] width 19 height 19
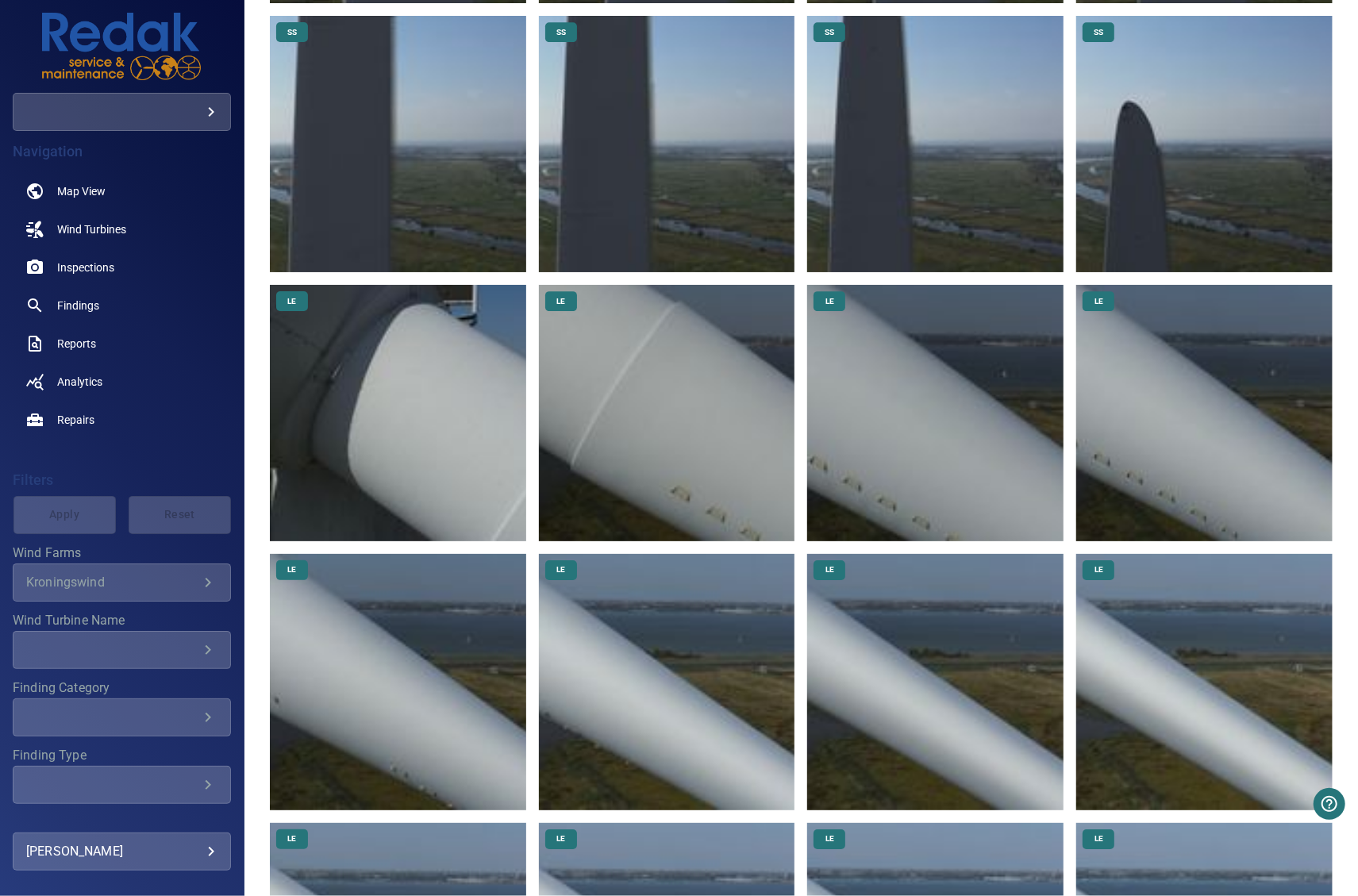
scroll to position [7066, 0]
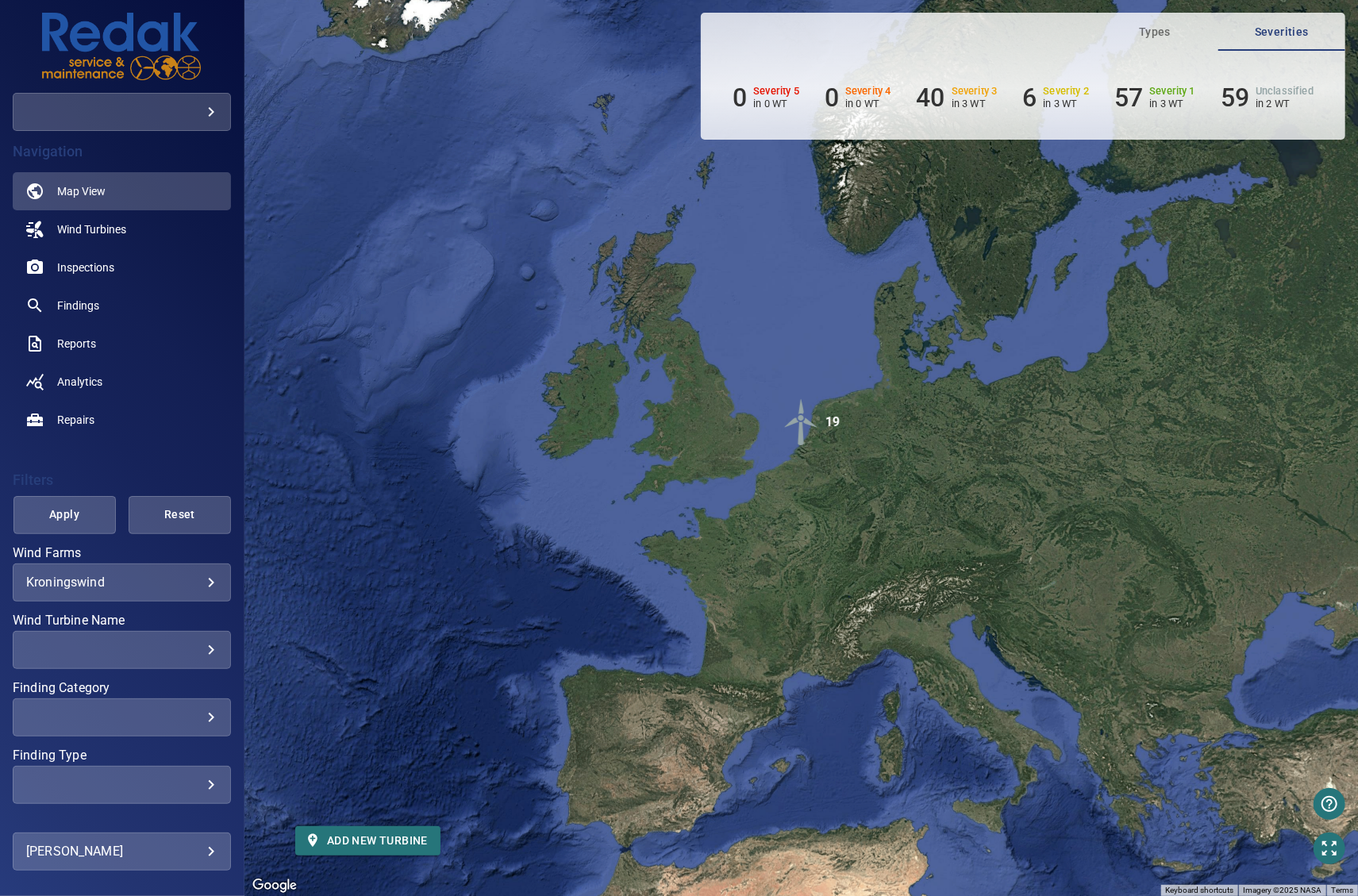
click at [808, 426] on img "19" at bounding box center [801, 422] width 48 height 48
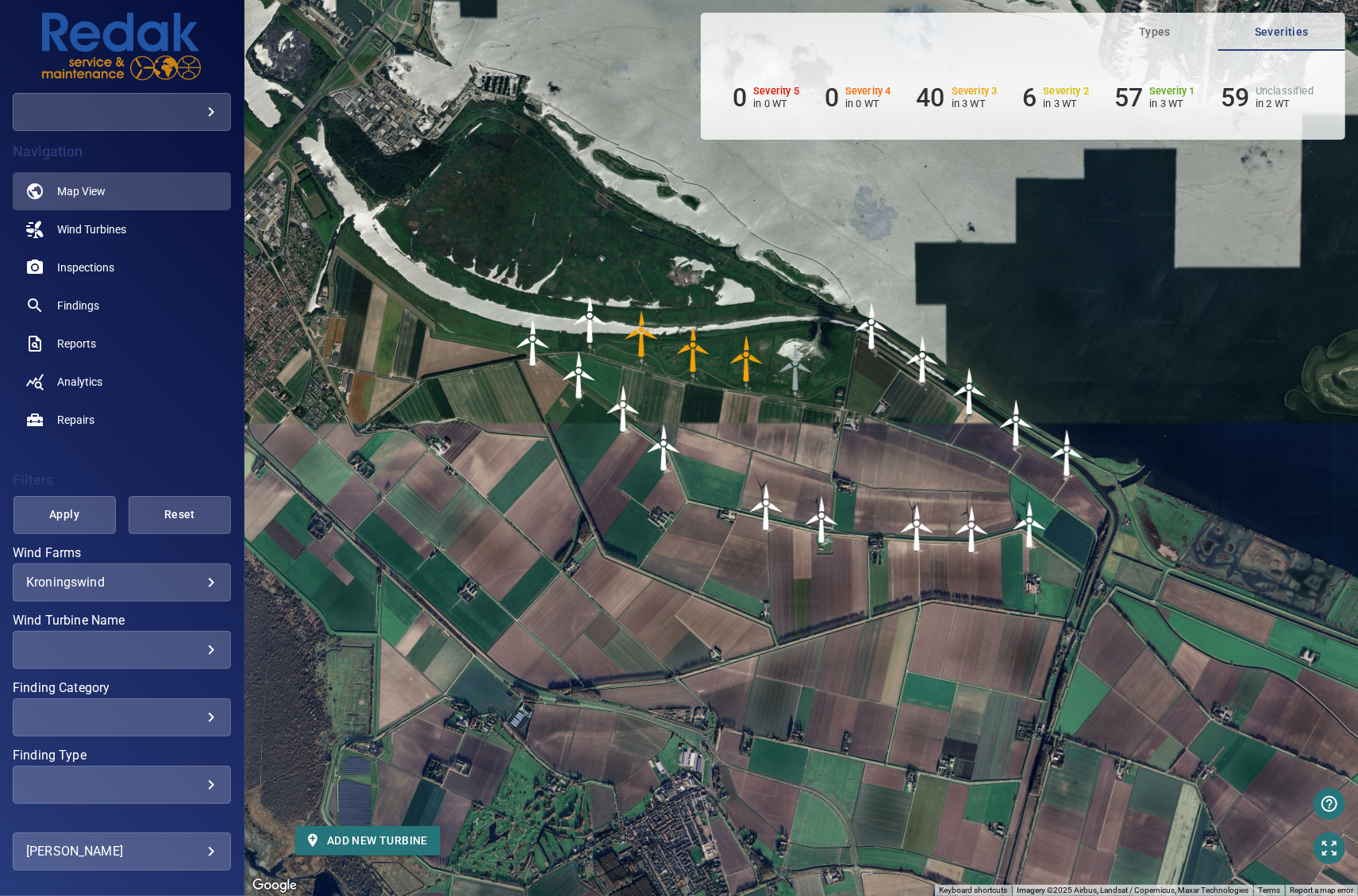
click at [751, 372] on img "T236731" at bounding box center [747, 359] width 48 height 48
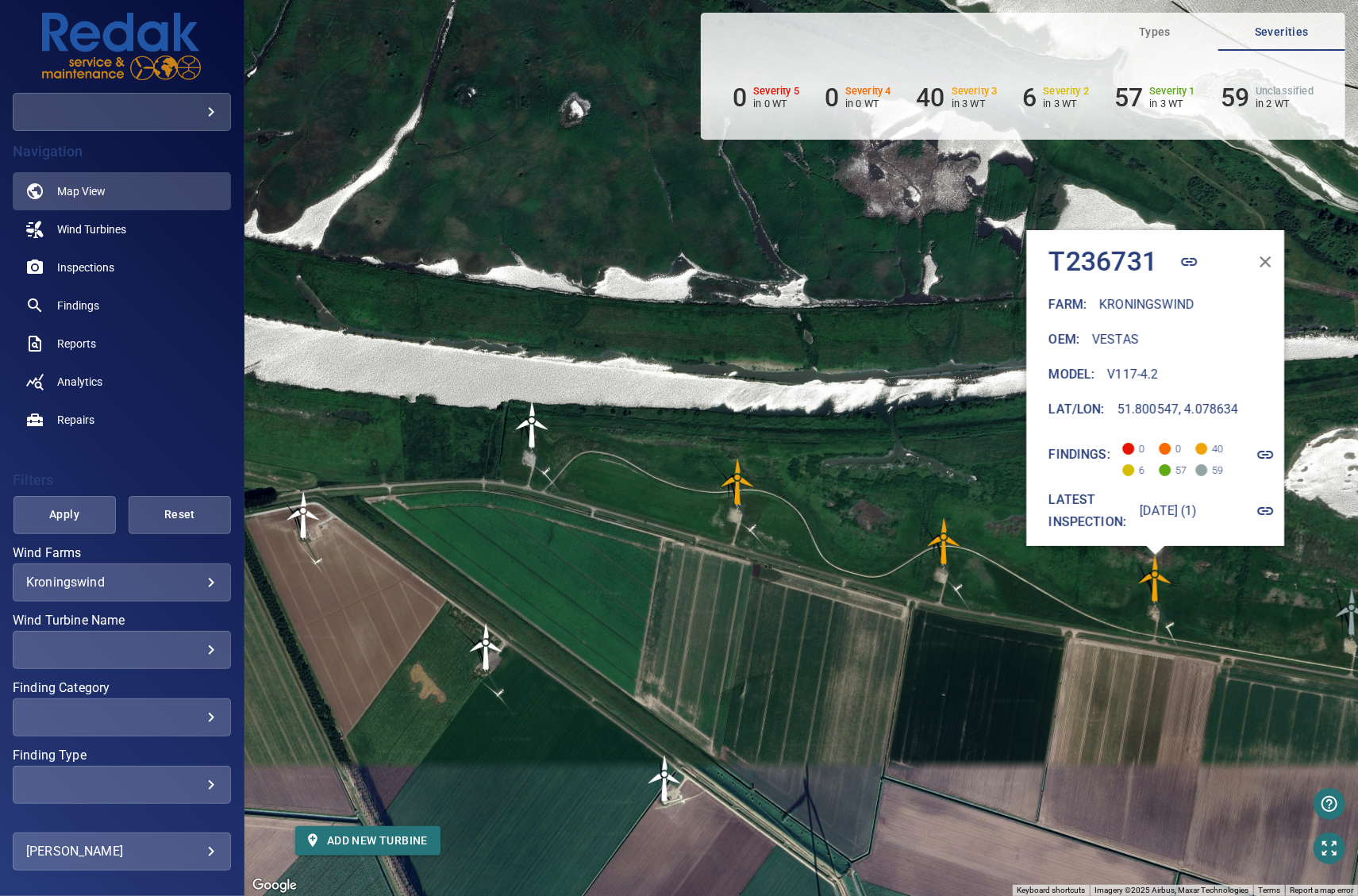
click at [1275, 503] on icon "button" at bounding box center [1266, 511] width 19 height 19
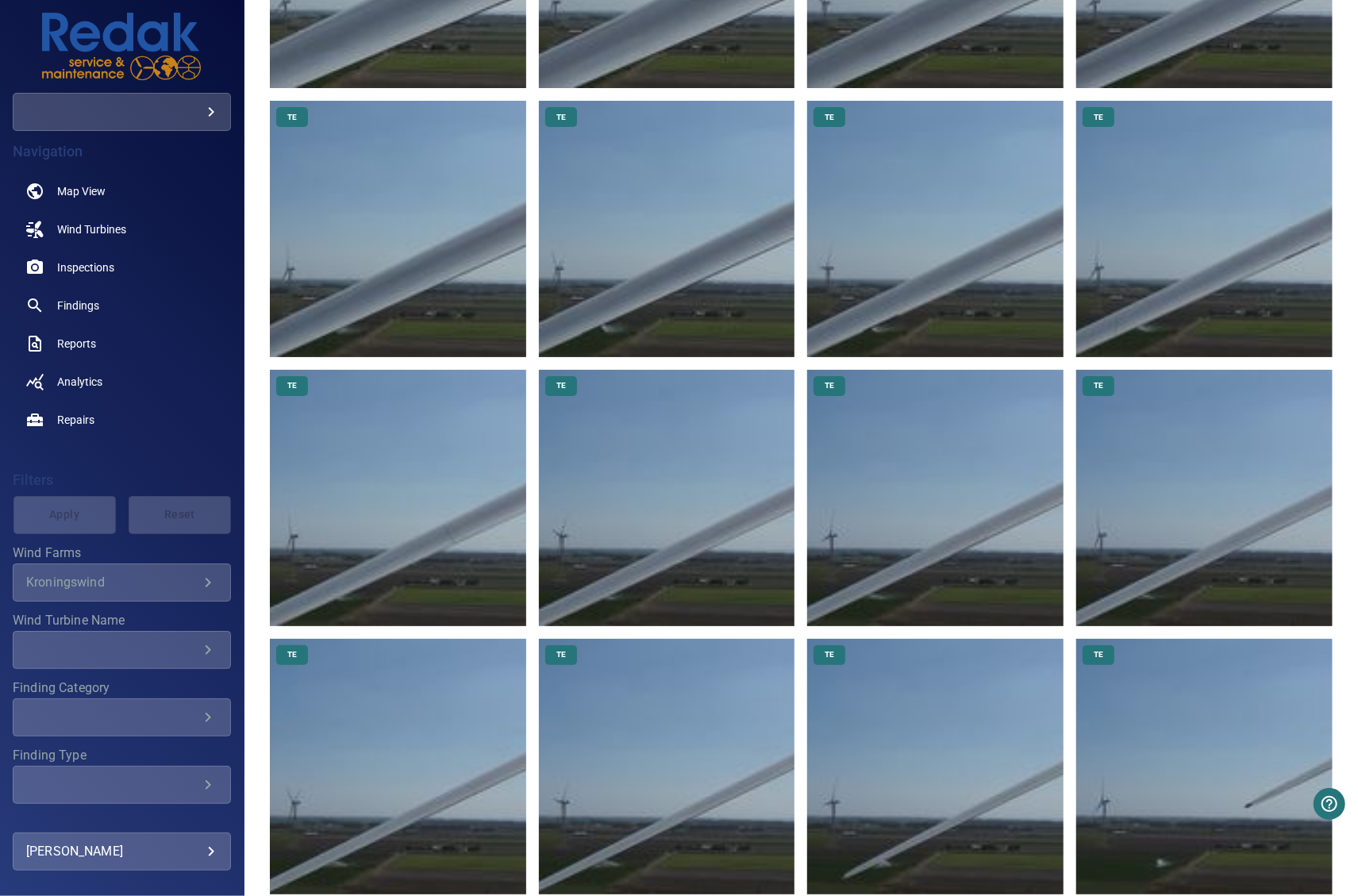
scroll to position [12226, 0]
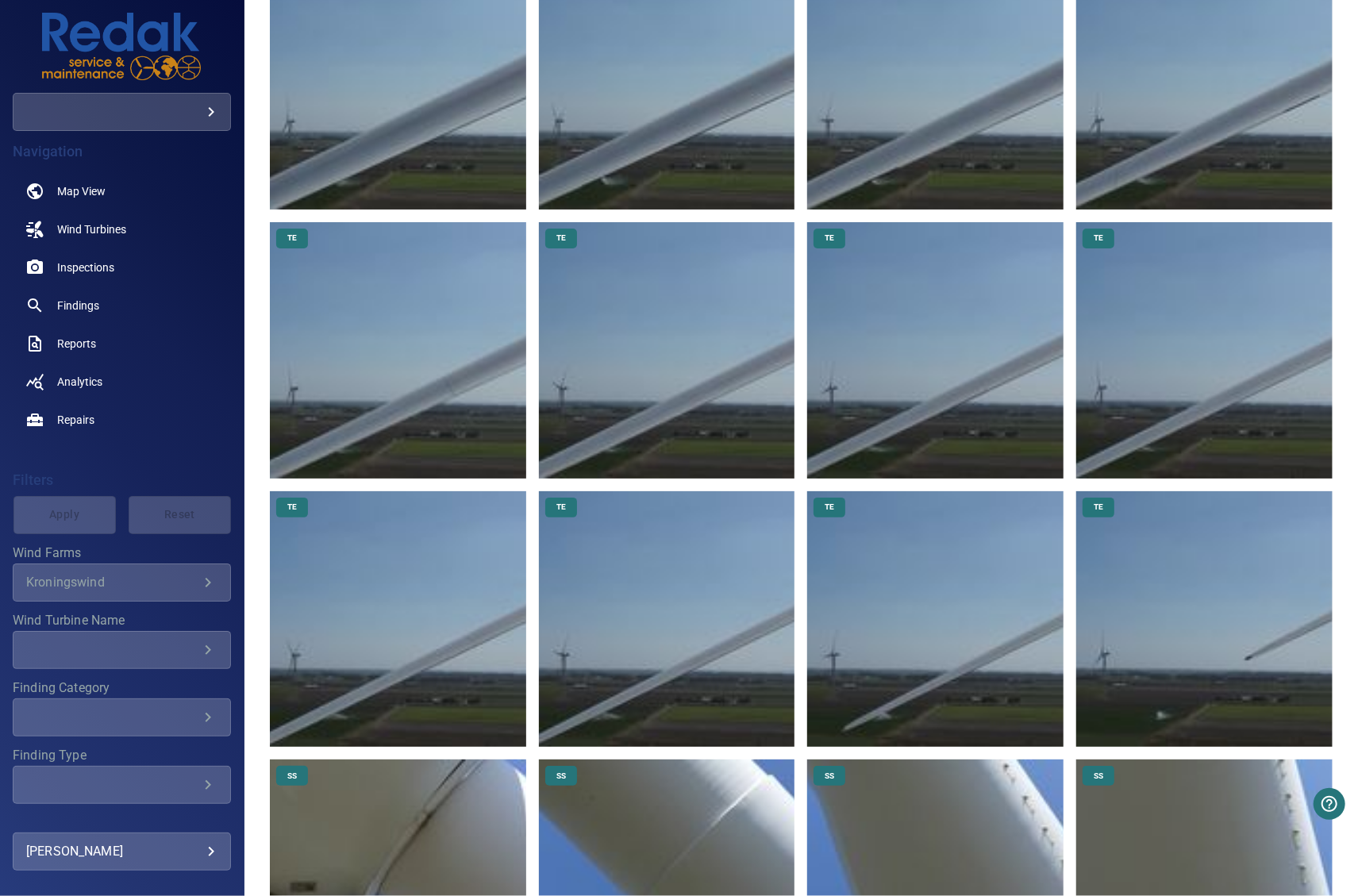
click at [1182, 528] on img at bounding box center [1204, 619] width 256 height 256
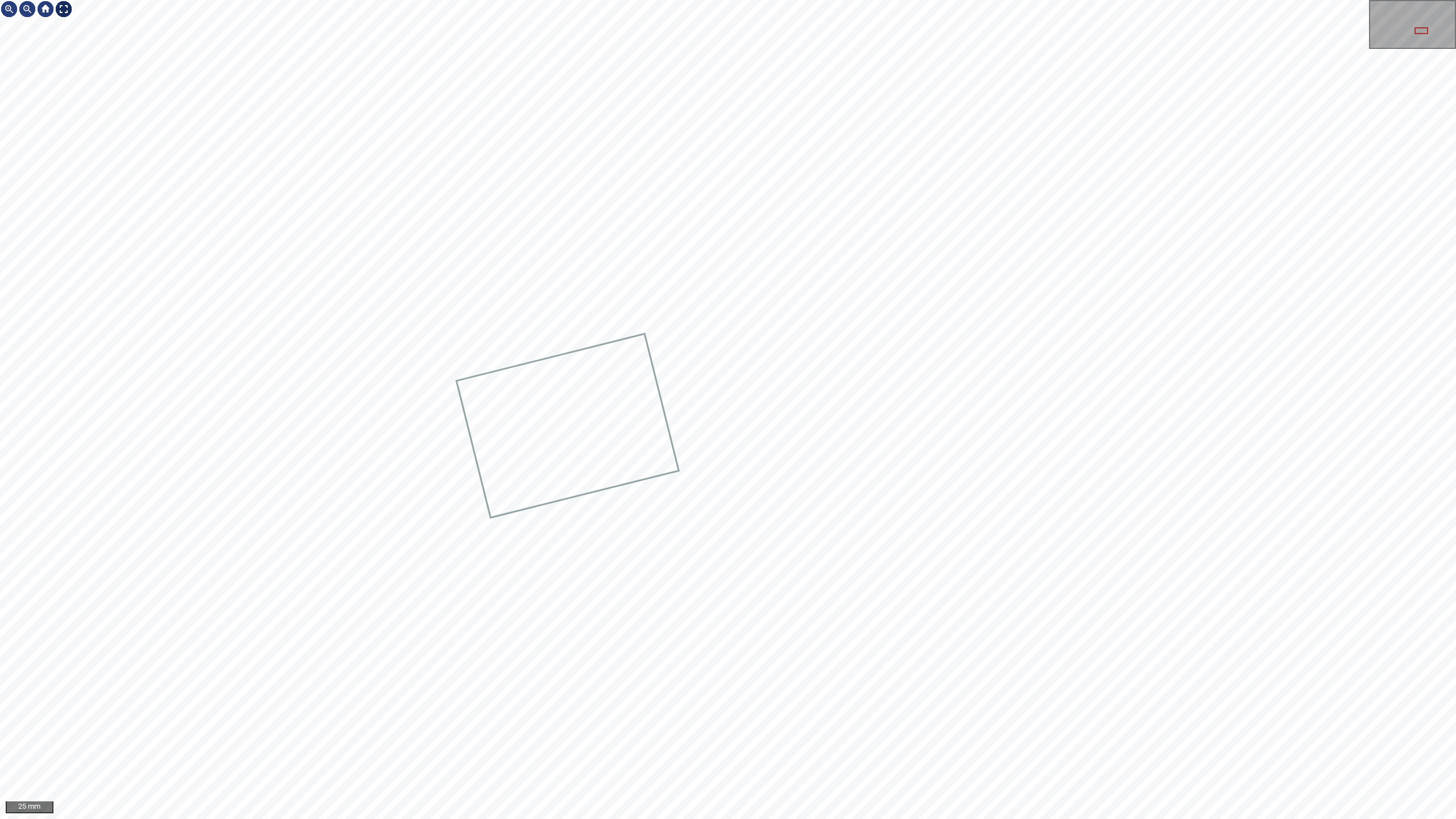
click at [64, 10] on div at bounding box center [63, 9] width 18 height 18
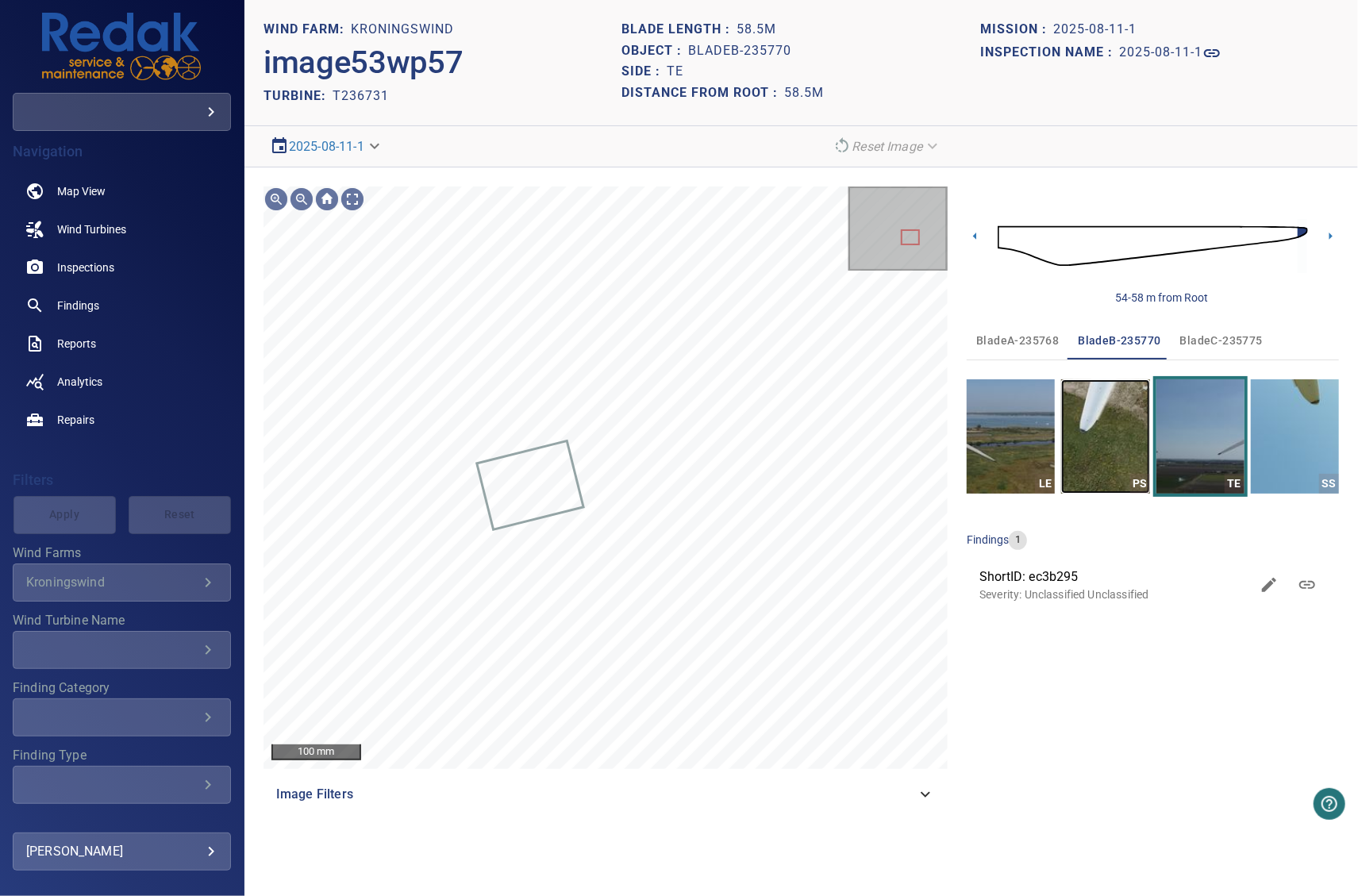
click at [1100, 456] on img "button" at bounding box center [1105, 437] width 88 height 115
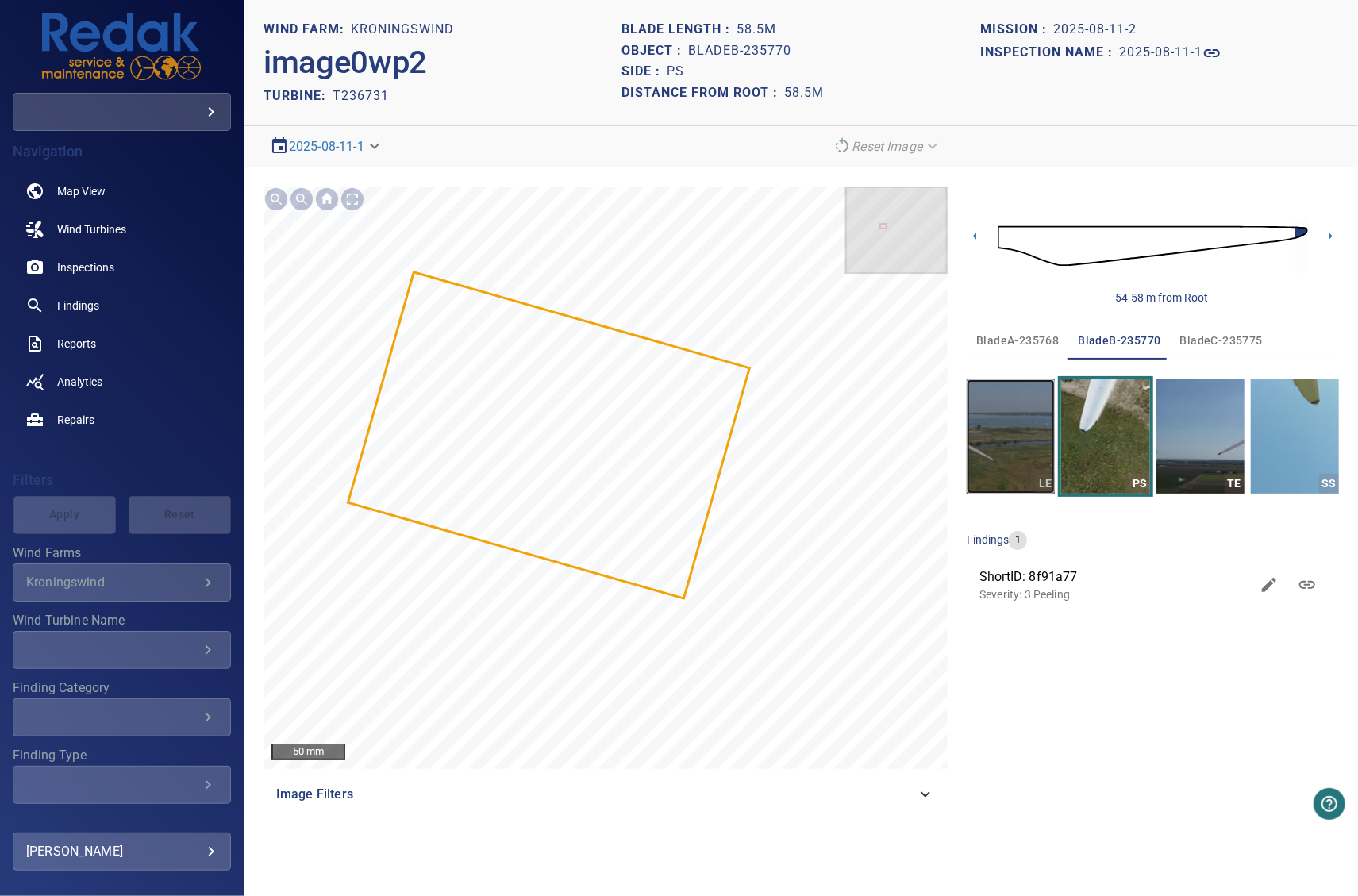
click at [1010, 444] on img "button" at bounding box center [1011, 437] width 88 height 115
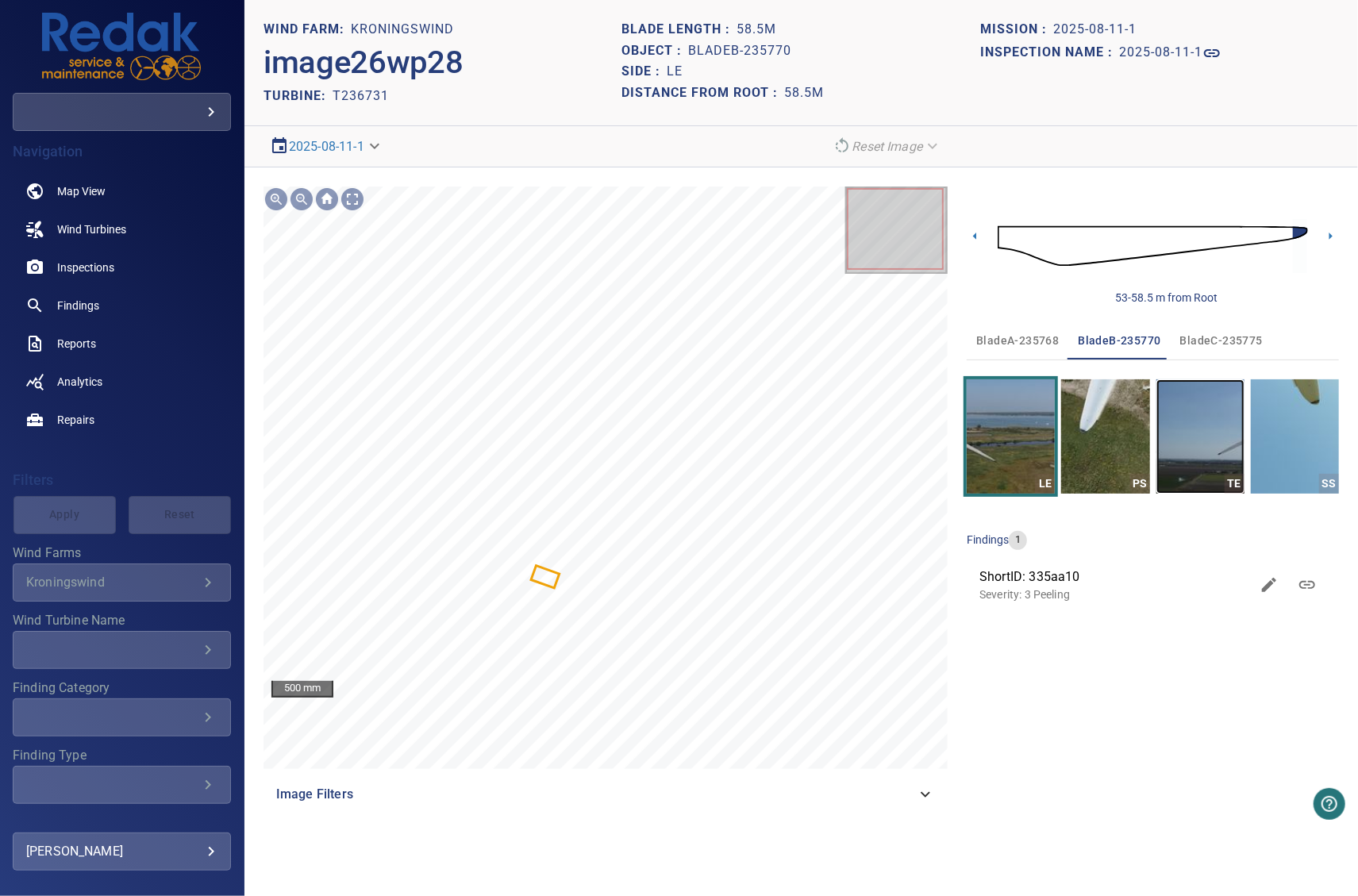
click at [1211, 470] on img "button" at bounding box center [1201, 437] width 88 height 115
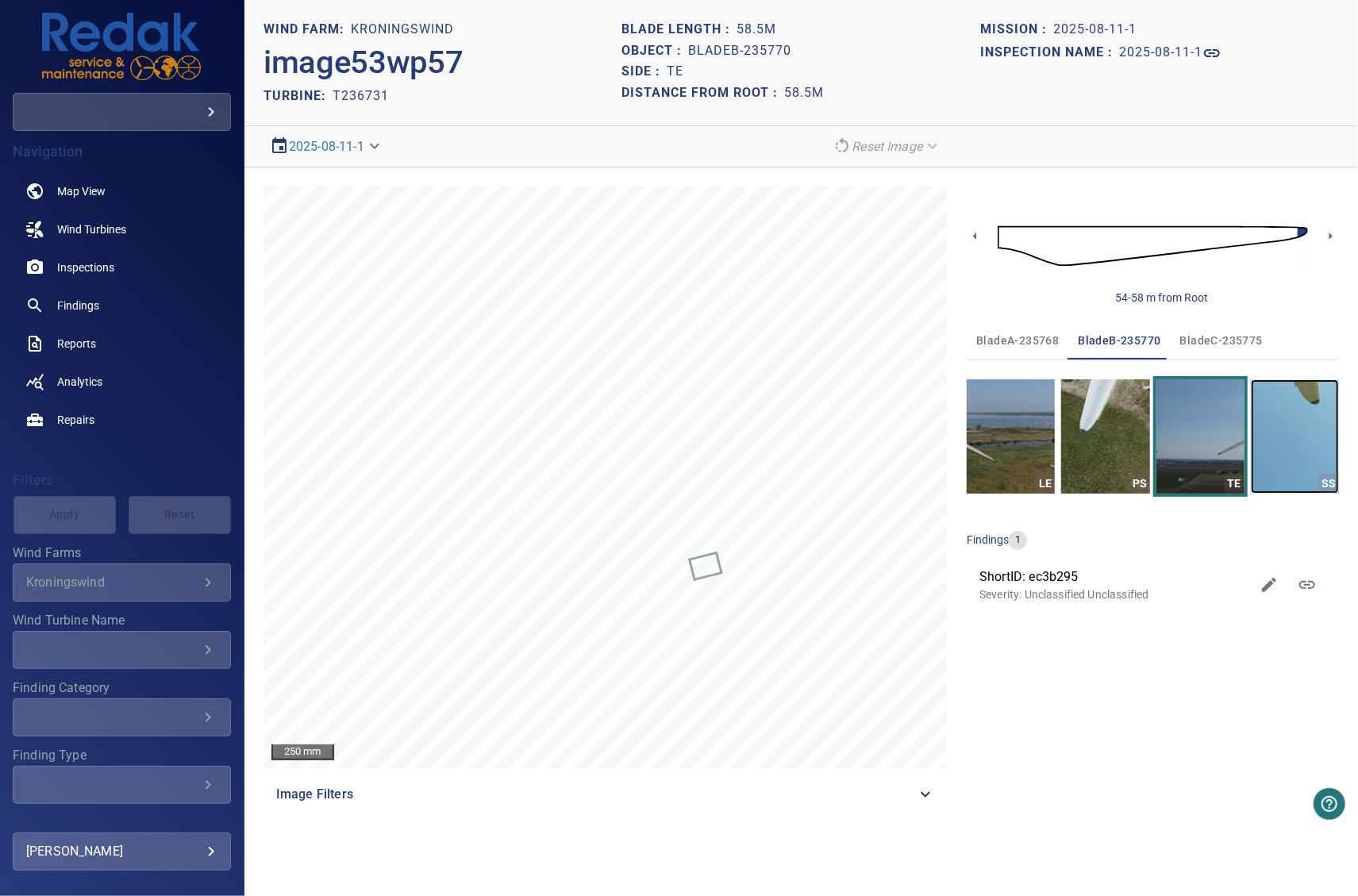
click at [1301, 452] on img "button" at bounding box center [1295, 437] width 88 height 115
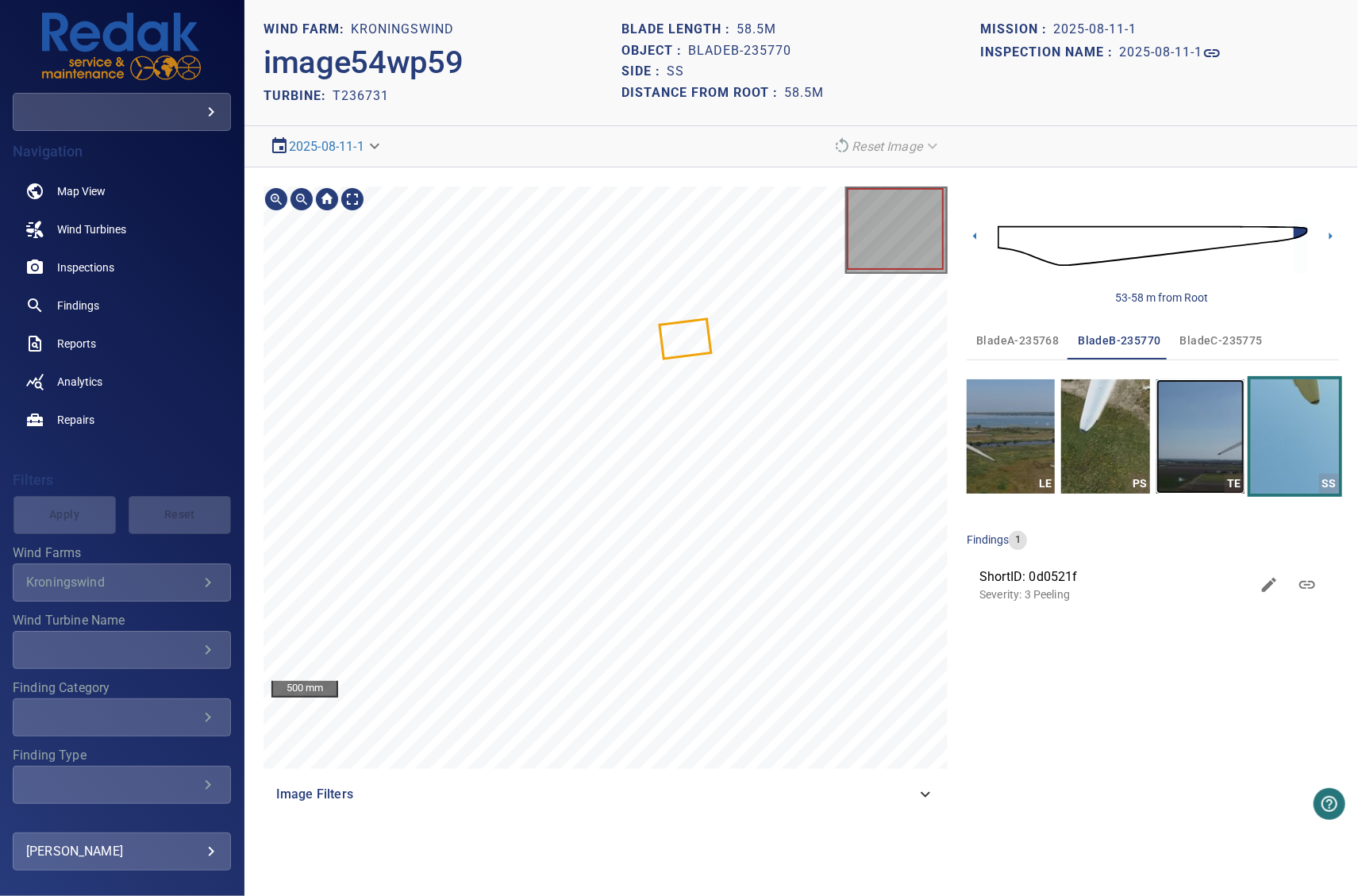
click at [1200, 451] on img "button" at bounding box center [1201, 437] width 88 height 115
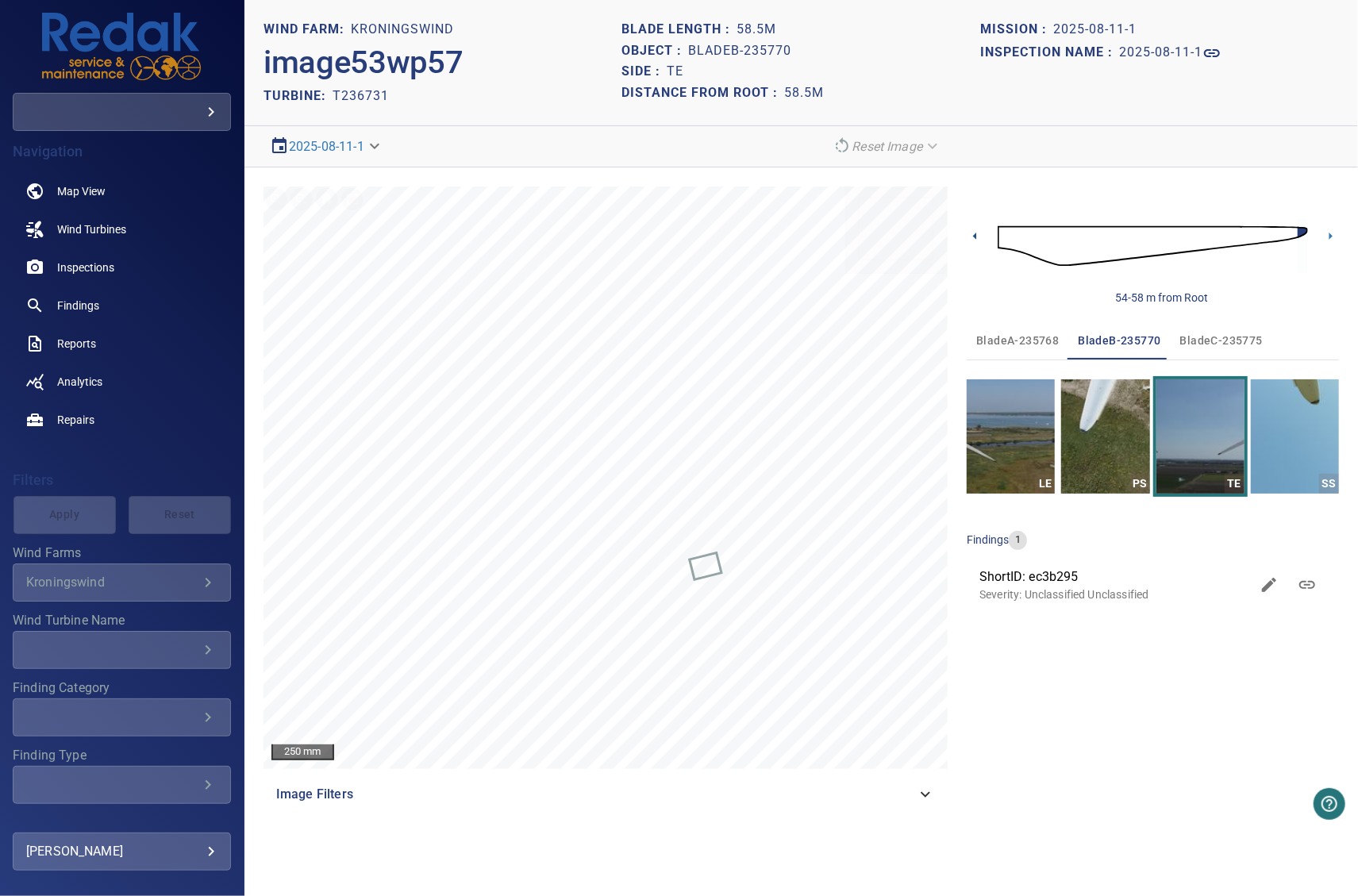
click at [979, 236] on icon at bounding box center [976, 237] width 17 height 17
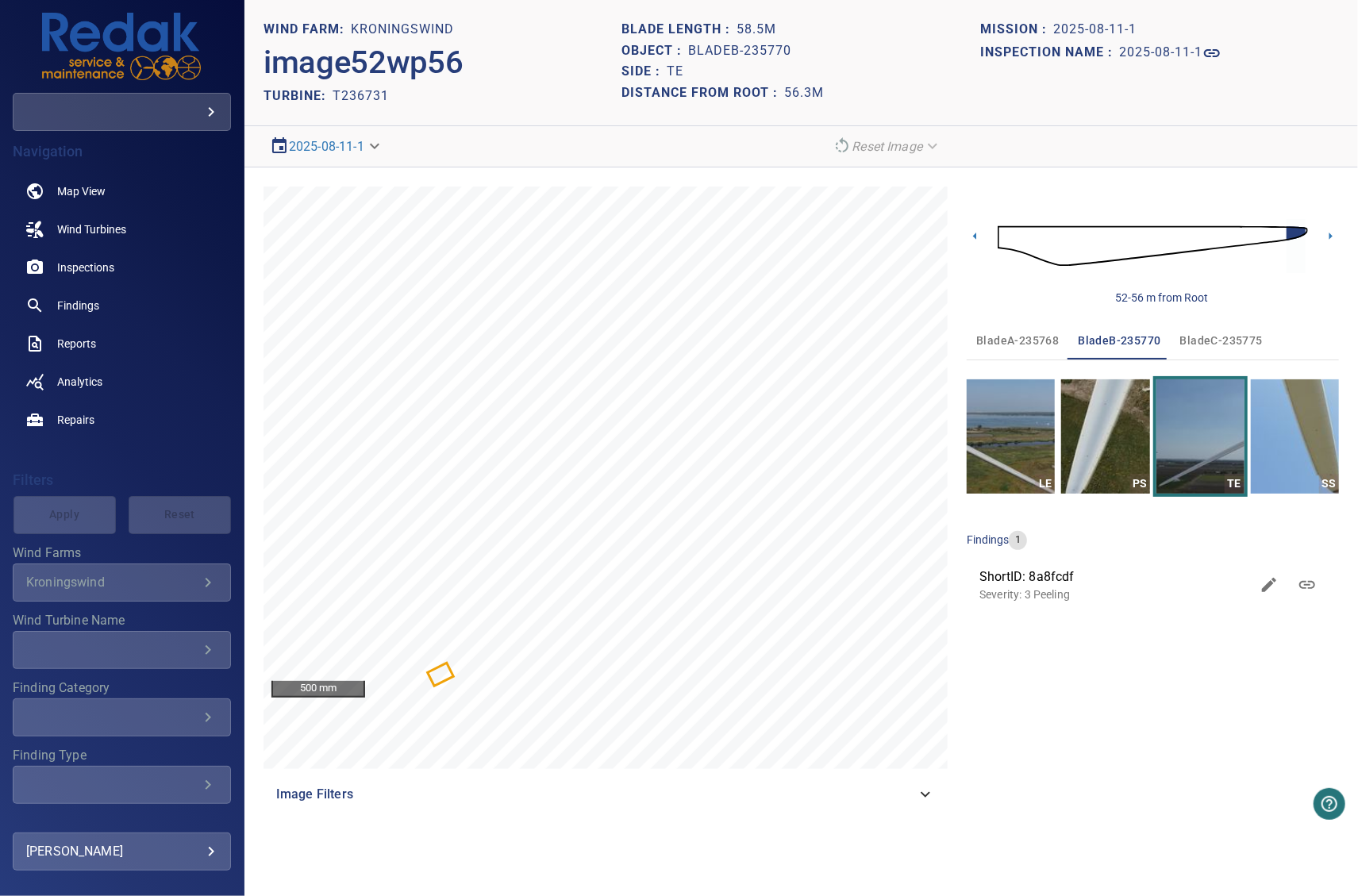
click at [700, 174] on div "500 mm Image Filters 52-56 m from Root bladeA-235768 bladeB-235770 bladeC-23577…" at bounding box center [801, 500] width 1114 height 665
click at [786, 121] on header "WIND FARM: Kroningswind image52wp56 TURBINE: T236731 Blade length : 58.5m Objec…" at bounding box center [801, 63] width 1114 height 126
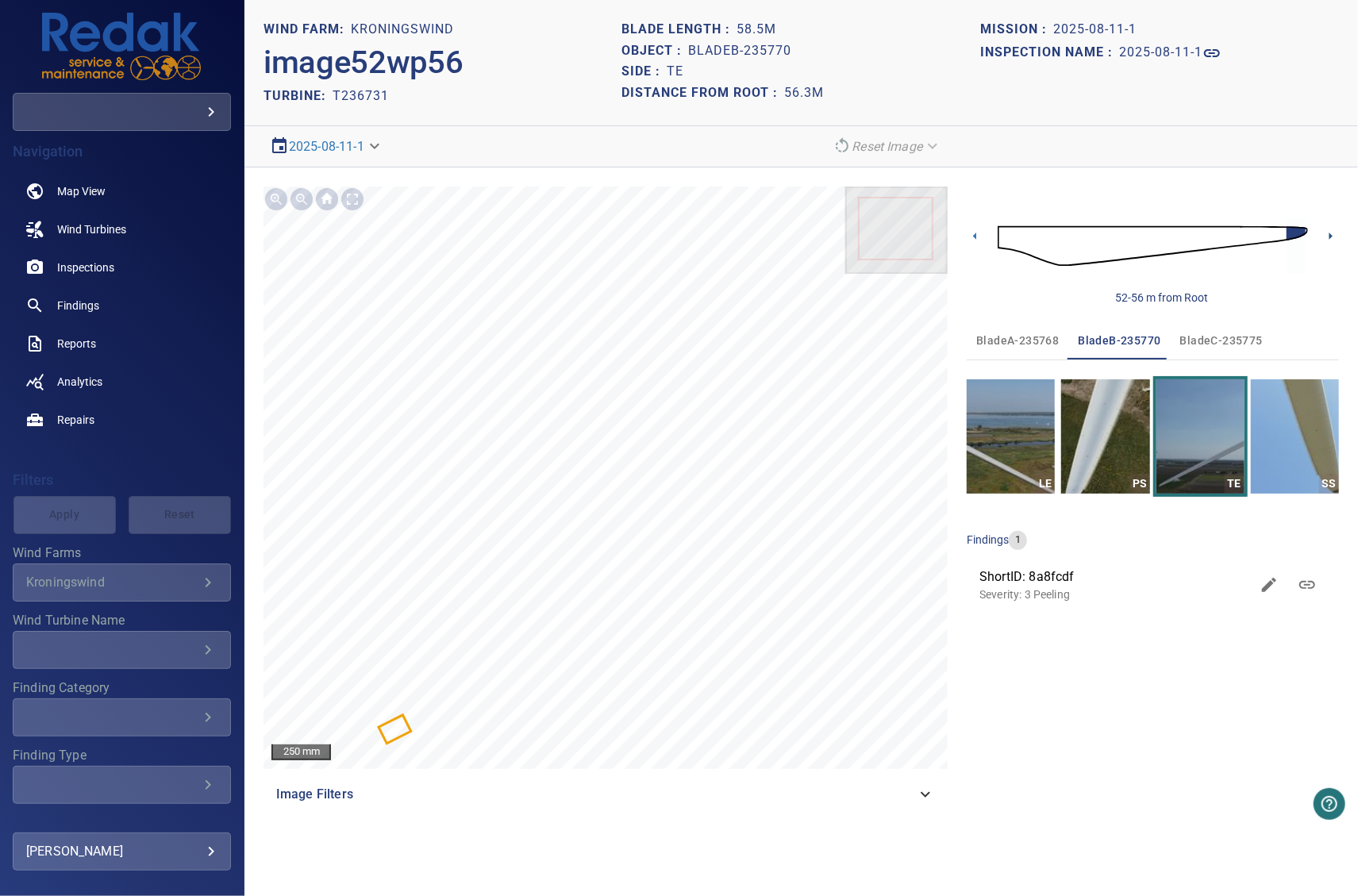
click at [1330, 239] on icon at bounding box center [1331, 237] width 3 height 8
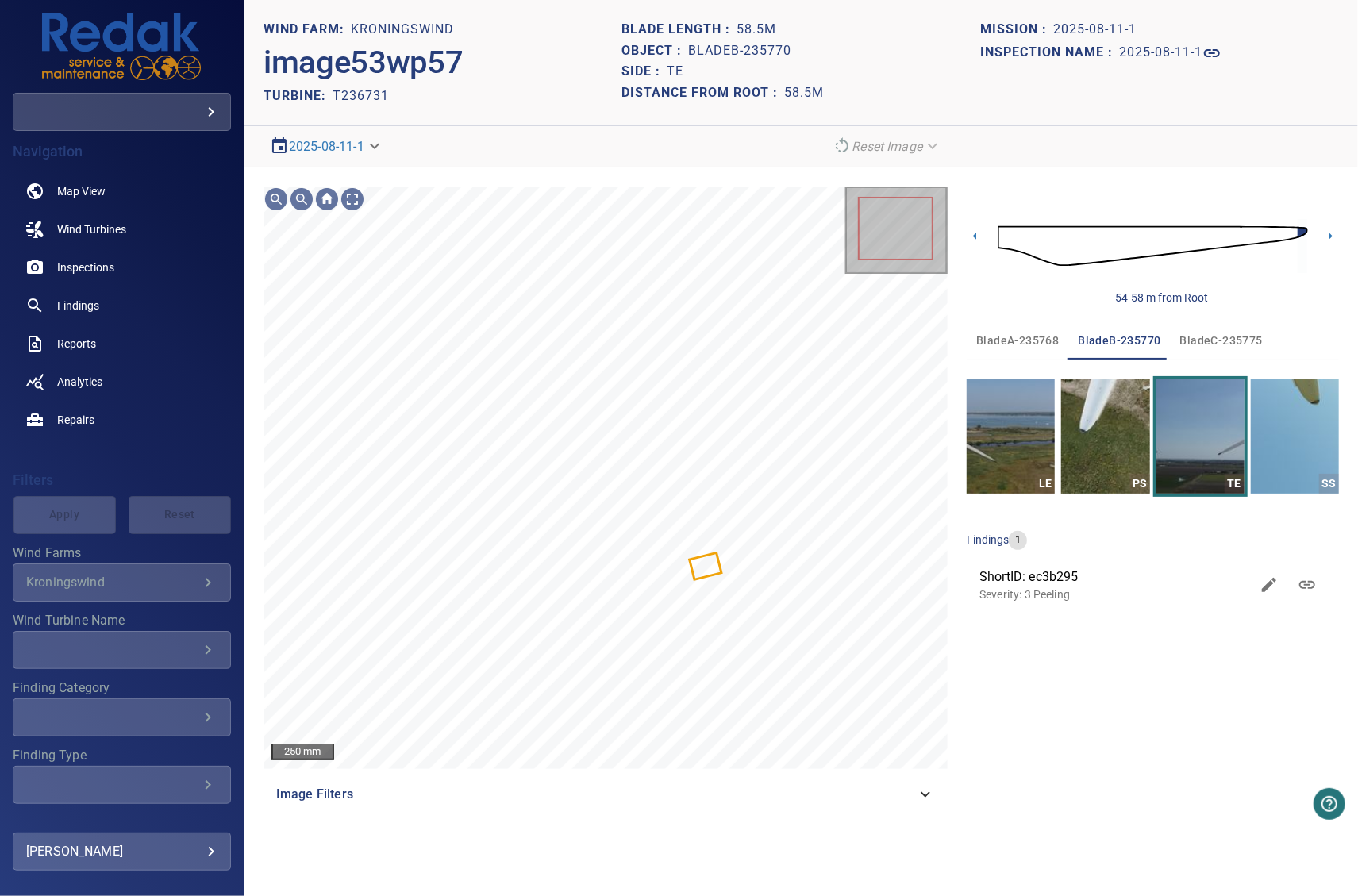
click at [670, 145] on div "**********" at bounding box center [520, 147] width 513 height 28
